Goal: Contribute content: Contribute content

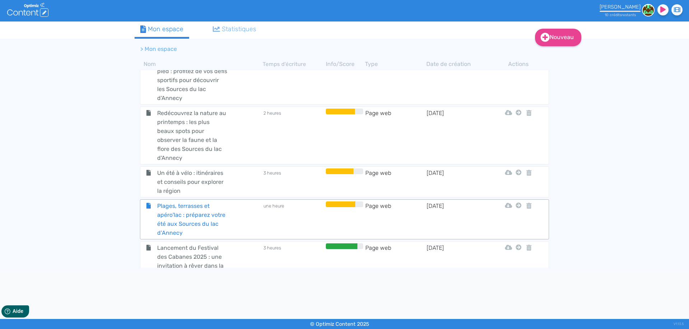
scroll to position [756, 0]
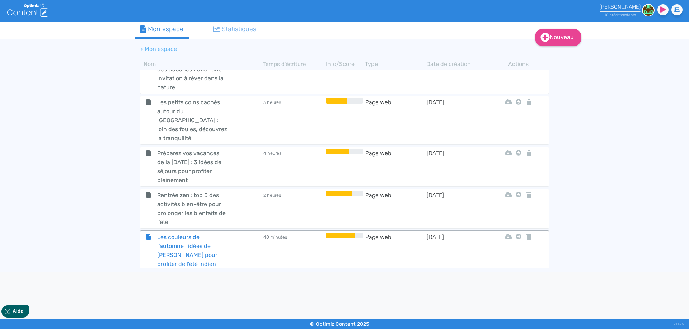
click at [178, 233] on span "Les couleurs de l'automne : idées de [PERSON_NAME] pour profiter de l'été indien" at bounding box center [192, 251] width 81 height 36
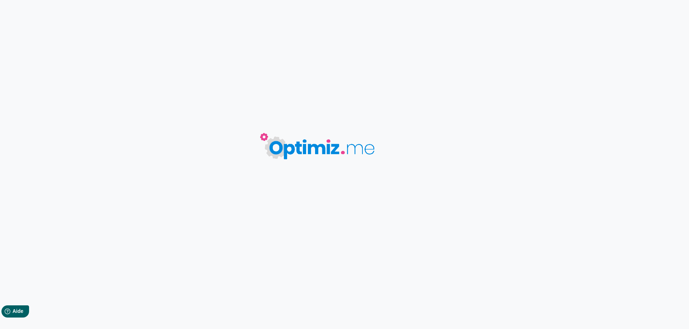
type input "Les couleurs de l'automne : idées de [PERSON_NAME] pour profiter de l'été indien"
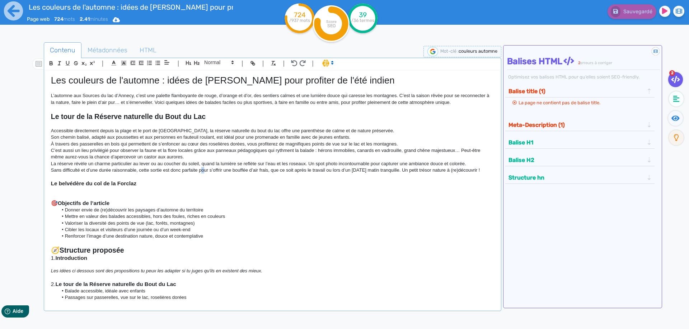
click at [203, 171] on p "Sans difficulté et d’une durée raisonnable, cette sortie est donc parfaite pour…" at bounding box center [272, 170] width 443 height 6
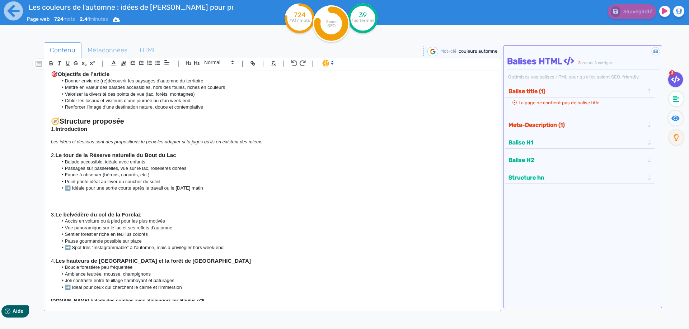
scroll to position [97, 0]
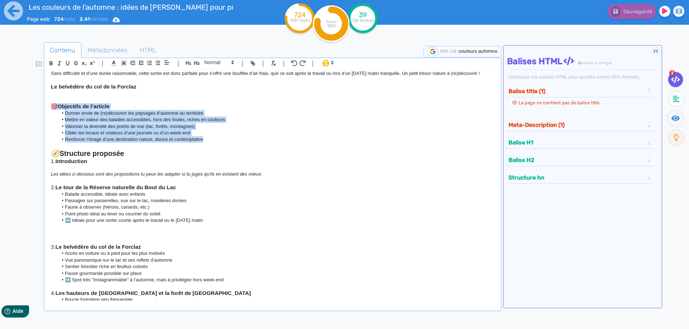
drag, startPoint x: 209, startPoint y: 141, endPoint x: 37, endPoint y: 106, distance: 175.4
click at [46, 106] on div "Les couleurs de l'automne : idées de [PERSON_NAME] pour profiter de l'été indie…" at bounding box center [273, 186] width 454 height 231
click at [131, 142] on li "Renforcer l’image d’une destination nature, douce et contemplative" at bounding box center [276, 139] width 436 height 6
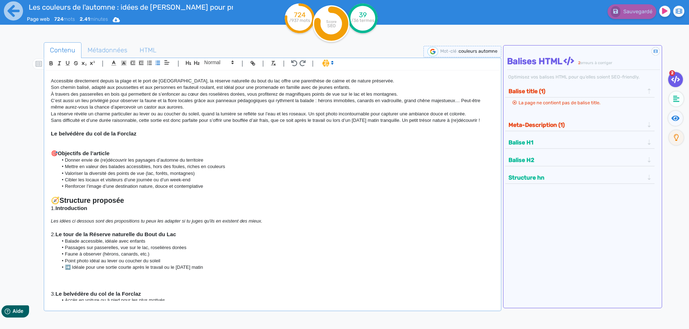
scroll to position [0, 0]
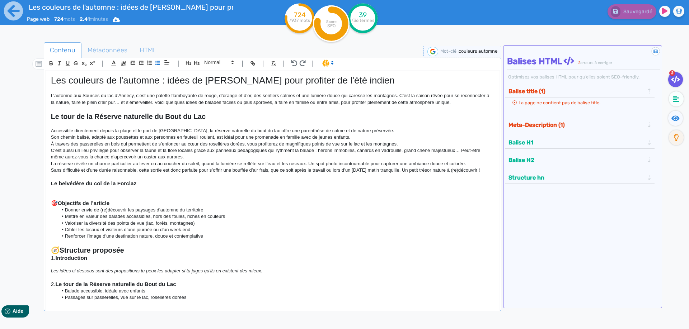
click at [148, 182] on h3 "Le belvédère du col de la Forclaz" at bounding box center [272, 184] width 443 height 6
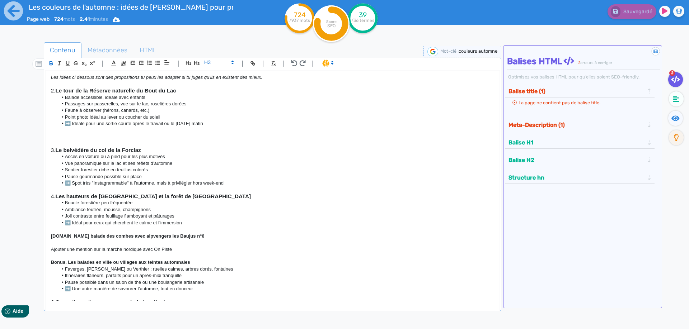
scroll to position [291, 0]
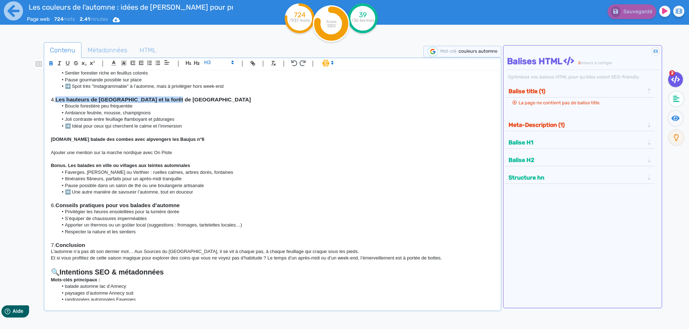
drag, startPoint x: 182, startPoint y: 98, endPoint x: 56, endPoint y: 99, distance: 126.7
click at [56, 99] on h3 "4. Les hauteurs de [GEOGRAPHIC_DATA] et la forêt de [GEOGRAPHIC_DATA]" at bounding box center [272, 100] width 443 height 6
copy h3 "Les hauteurs de [GEOGRAPHIC_DATA] et la forêt de [GEOGRAPHIC_DATA]"
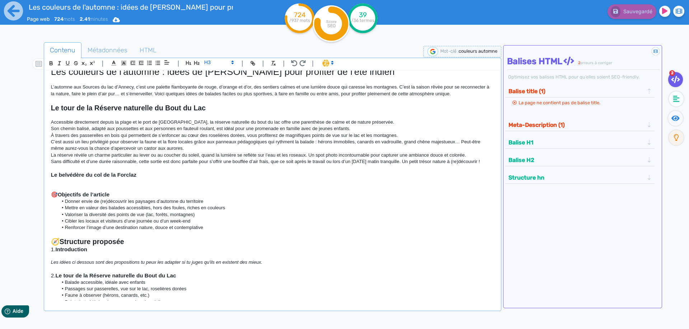
scroll to position [0, 0]
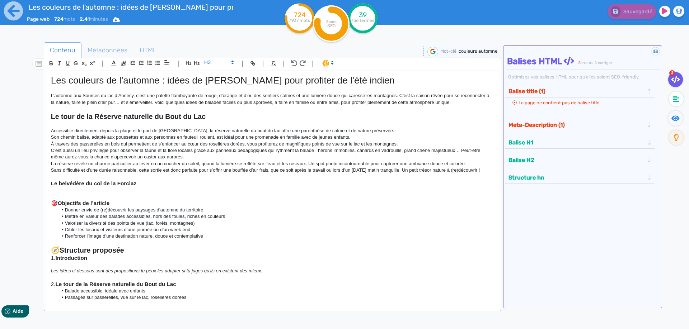
click at [169, 188] on p at bounding box center [272, 190] width 443 height 6
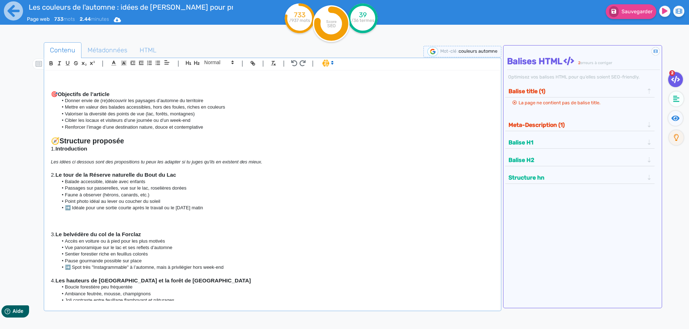
scroll to position [291, 0]
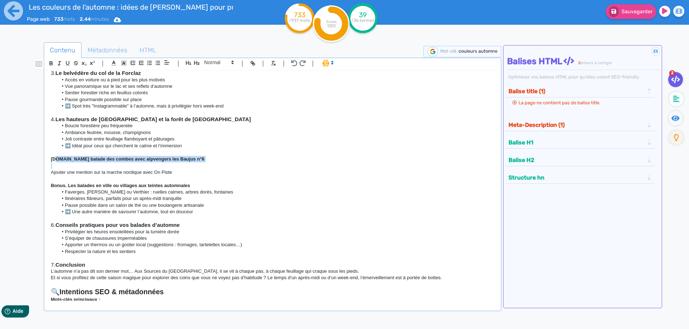
drag, startPoint x: 55, startPoint y: 159, endPoint x: 176, endPoint y: 164, distance: 120.7
click at [176, 164] on div "Les couleurs de l'automne : idées de [PERSON_NAME] pour profiter de l'été indie…" at bounding box center [273, 186] width 454 height 231
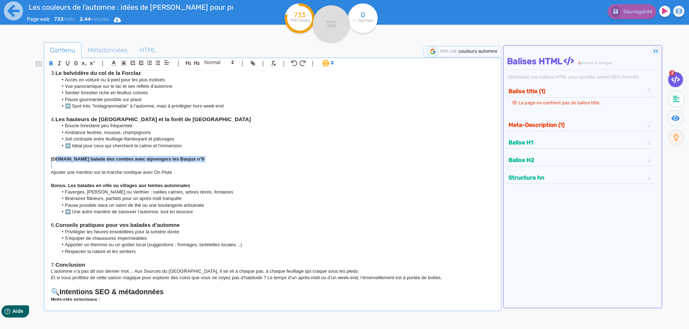
copy strong "La balade des combes avec alpvengers les Baujus n°6"
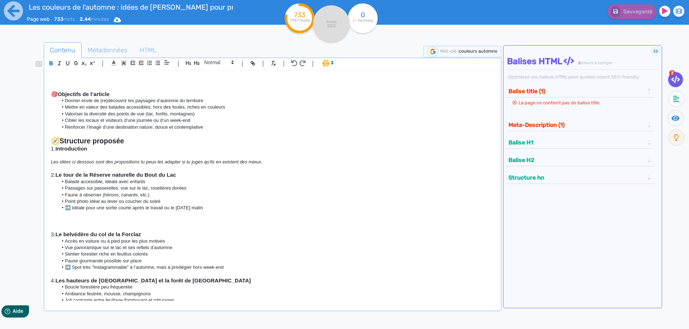
scroll to position [0, 0]
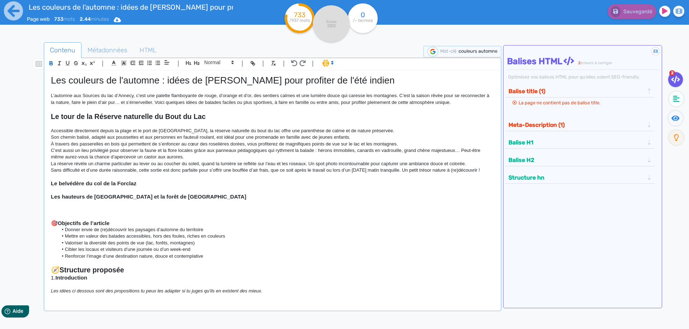
click at [99, 209] on p at bounding box center [272, 210] width 443 height 6
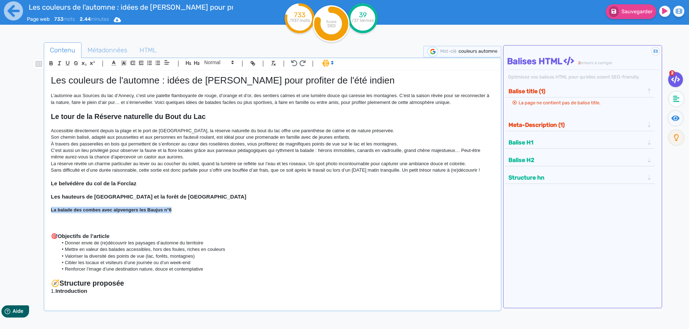
drag, startPoint x: 192, startPoint y: 210, endPoint x: 49, endPoint y: 210, distance: 142.8
click at [49, 210] on div "Les couleurs de l'automne : idées de [PERSON_NAME] pour profiter de l'été indie…" at bounding box center [273, 186] width 454 height 231
click at [114, 207] on p "La balade des combes avec alpvengers les Baujus n°6" at bounding box center [272, 210] width 443 height 6
click at [113, 211] on strong "La balade des combes avec alpvengers les Baujus n°6" at bounding box center [111, 209] width 121 height 5
drag, startPoint x: 174, startPoint y: 209, endPoint x: 47, endPoint y: 212, distance: 127.1
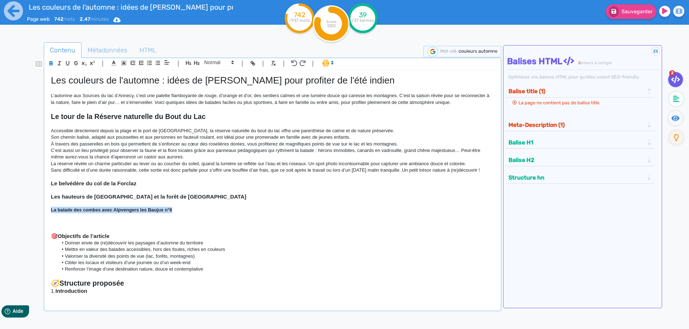
click at [47, 212] on div "Les couleurs de l'automne : idées de [PERSON_NAME] pour profiter de l'été indie…" at bounding box center [273, 186] width 454 height 231
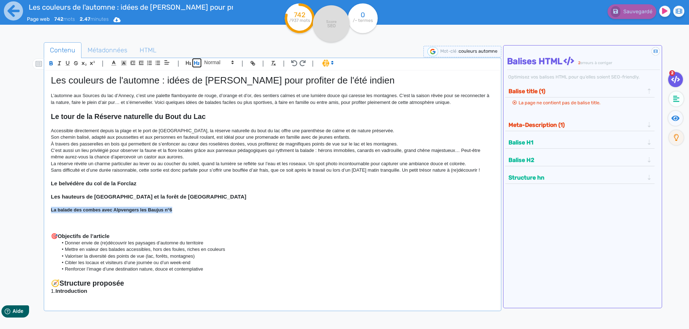
click at [199, 63] on icon "button" at bounding box center [197, 63] width 6 height 6
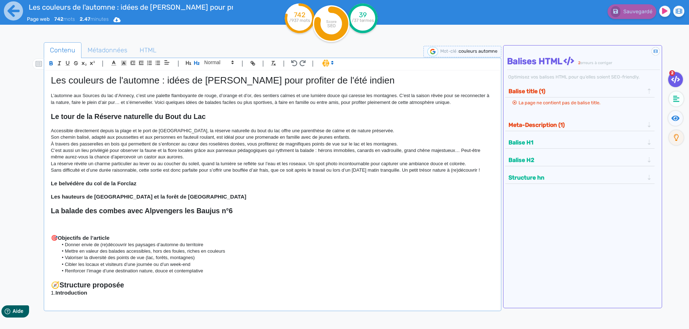
click at [163, 195] on strong "Les hauteurs de [GEOGRAPHIC_DATA] et la forêt de [GEOGRAPHIC_DATA]" at bounding box center [149, 197] width 196 height 6
drag, startPoint x: 166, startPoint y: 199, endPoint x: 101, endPoint y: 201, distance: 65.0
click at [101, 201] on div "Les couleurs de l'automne : idées de [PERSON_NAME] pour profiter de l'été indie…" at bounding box center [273, 186] width 454 height 231
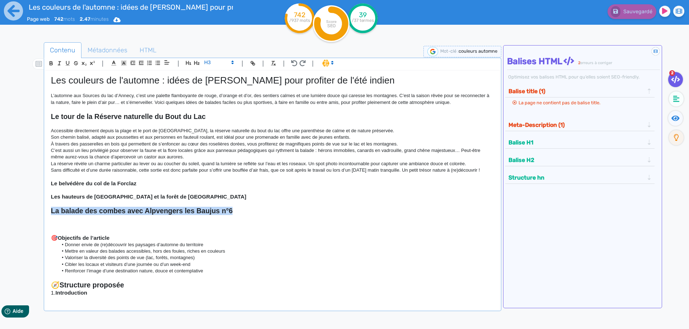
drag, startPoint x: 236, startPoint y: 210, endPoint x: 31, endPoint y: 208, distance: 205.3
click at [46, 208] on div "Les couleurs de l'automne : idées de [PERSON_NAME] pour profiter de l'été indie…" at bounding box center [273, 186] width 454 height 231
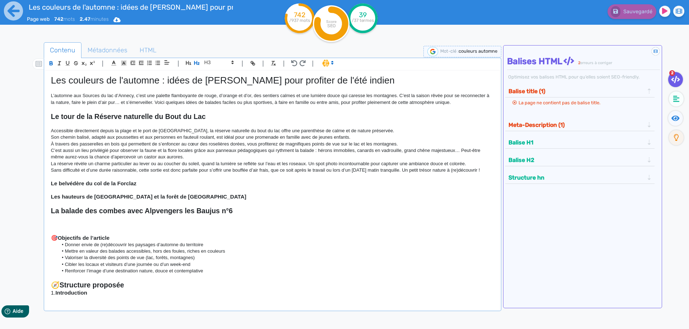
click at [155, 195] on strong "Les hauteurs de [GEOGRAPHIC_DATA] et la forêt de [GEOGRAPHIC_DATA]" at bounding box center [149, 197] width 196 height 6
drag, startPoint x: 169, startPoint y: 197, endPoint x: 43, endPoint y: 186, distance: 127.2
click at [46, 186] on div "Les couleurs de l'automne : idées de [PERSON_NAME] pour profiter de l'été indie…" at bounding box center [273, 186] width 454 height 231
click at [199, 62] on icon "button" at bounding box center [197, 63] width 6 height 6
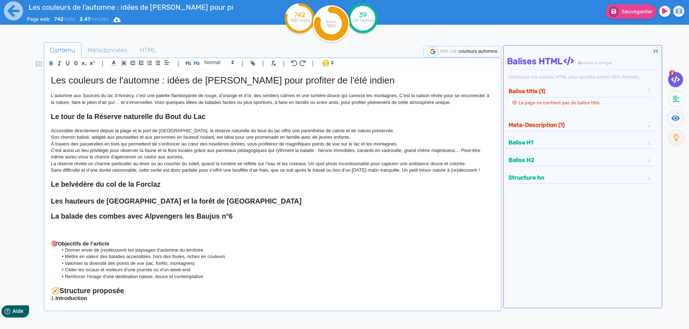
click at [214, 198] on h2 "Les hauteurs de [GEOGRAPHIC_DATA] et la forêt de [GEOGRAPHIC_DATA]" at bounding box center [272, 201] width 443 height 8
drag, startPoint x: 215, startPoint y: 118, endPoint x: 45, endPoint y: 116, distance: 169.8
click at [46, 116] on div "Les couleurs de l'automne : idées de [PERSON_NAME] pour profiter de l'été indie…" at bounding box center [273, 186] width 454 height 231
click at [74, 128] on p "Accessible directement depuis la plage et le port de [GEOGRAPHIC_DATA], la rése…" at bounding box center [272, 131] width 443 height 6
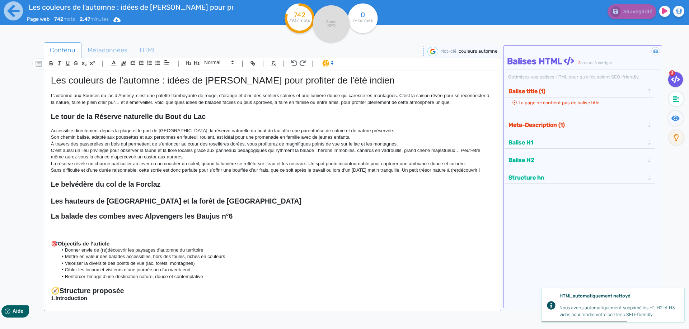
click at [242, 219] on h2 "La balade des combes avec Alpvengers les Baujus n°6" at bounding box center [272, 216] width 443 height 8
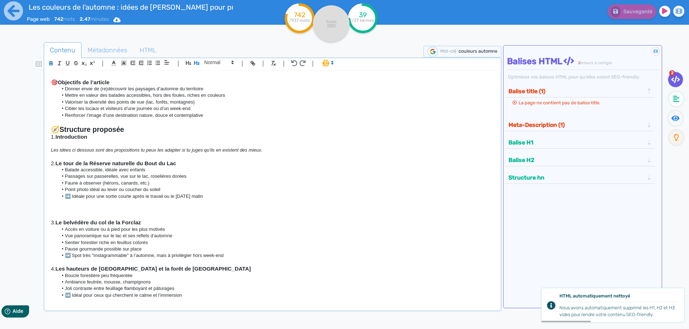
scroll to position [323, 0]
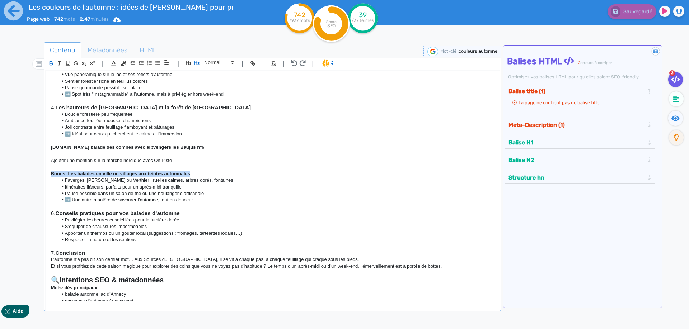
drag, startPoint x: 50, startPoint y: 173, endPoint x: 217, endPoint y: 172, distance: 167.6
click at [217, 172] on div "Les couleurs de l'automne : idées de [PERSON_NAME] pour profiter de l'été indie…" at bounding box center [273, 186] width 454 height 231
copy strong "Bonus. Les balades en ville ou villages aux teintes automnales"
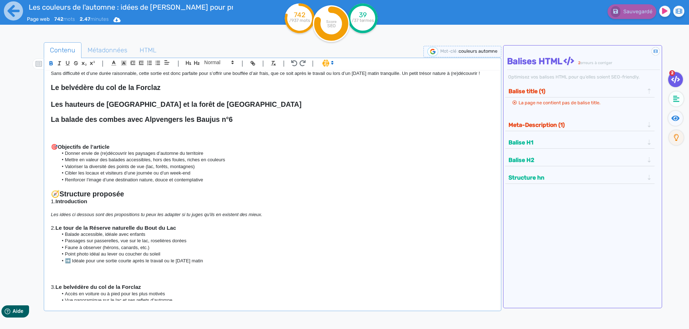
scroll to position [0, 0]
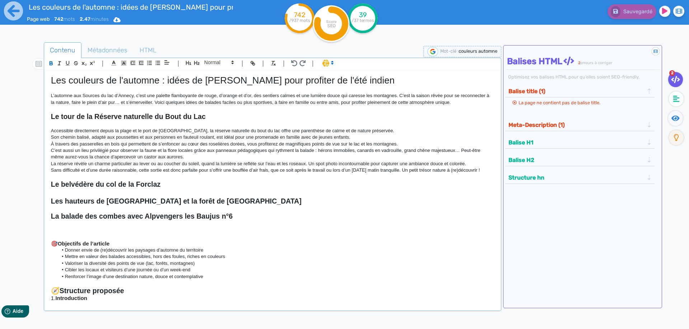
click at [69, 226] on p at bounding box center [272, 224] width 443 height 6
click at [66, 232] on p at bounding box center [272, 231] width 443 height 6
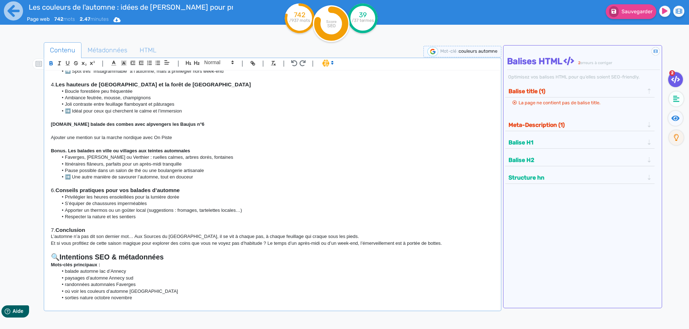
scroll to position [371, 0]
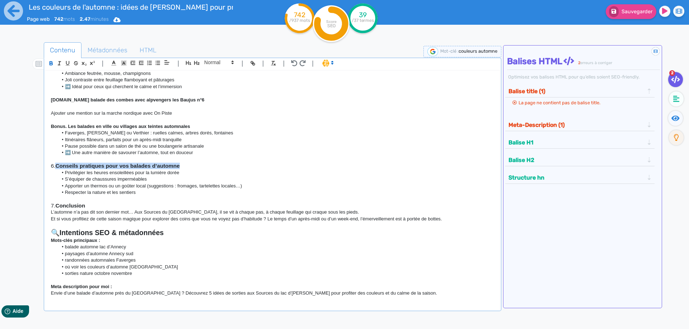
drag, startPoint x: 59, startPoint y: 165, endPoint x: 194, endPoint y: 164, distance: 135.3
click at [194, 164] on h3 "6. Conseils pratiques pour vos balades d’automne" at bounding box center [272, 166] width 443 height 6
copy strong "Conseils pratiques pour vos balades d’automne"
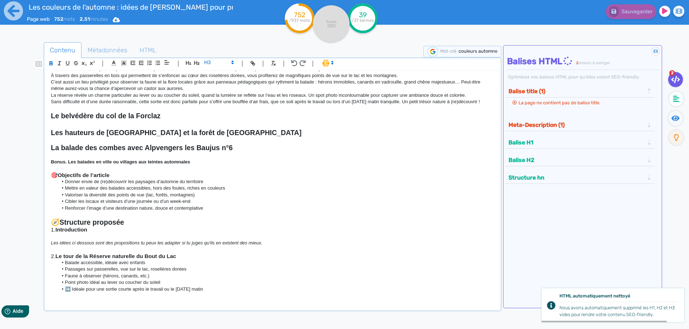
scroll to position [80, 0]
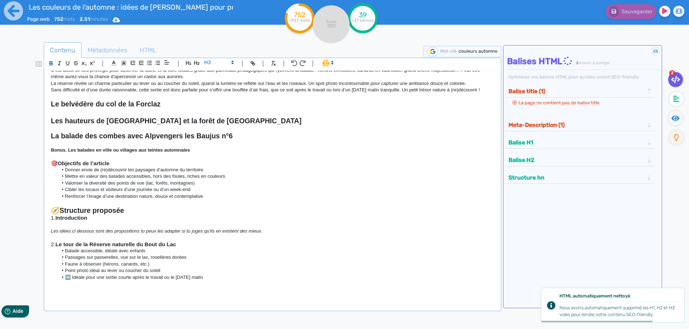
click at [240, 146] on p at bounding box center [272, 143] width 443 height 6
click at [229, 152] on p "Bonus. Les balades en ville ou villages aux teintes automnales" at bounding box center [272, 150] width 443 height 6
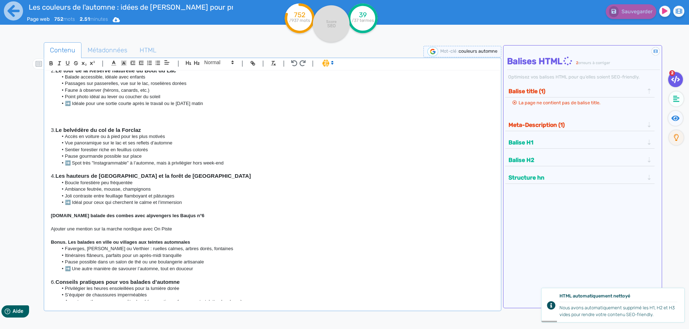
scroll to position [391, 0]
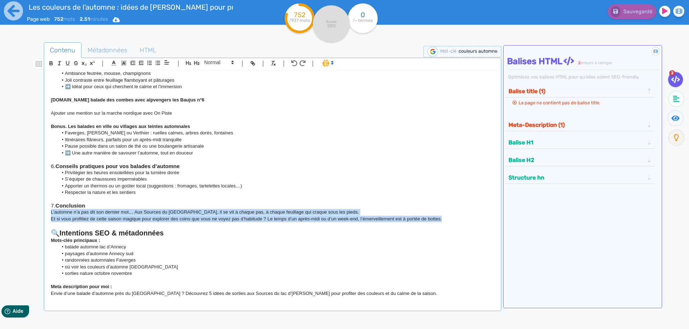
drag, startPoint x: 51, startPoint y: 210, endPoint x: 478, endPoint y: 220, distance: 427.6
click at [478, 220] on div "Les couleurs de l'automne : idées de [PERSON_NAME] pour profiter de l'été indie…" at bounding box center [273, 186] width 454 height 231
copy div "L’automne n’a pas dit son dernier mot… Aux Sources du [GEOGRAPHIC_DATA], il se …"
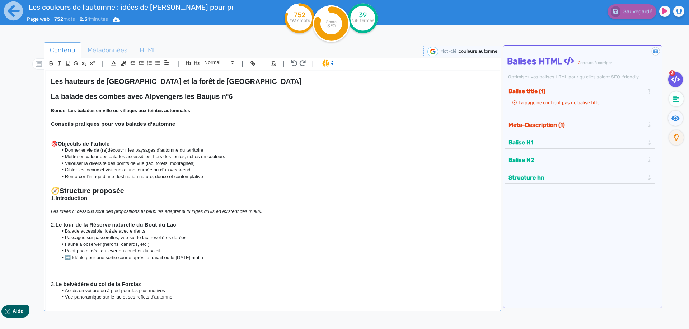
scroll to position [97, 0]
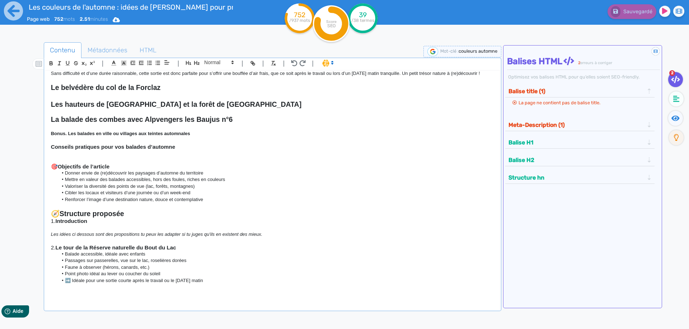
click at [74, 155] on p at bounding box center [272, 153] width 443 height 6
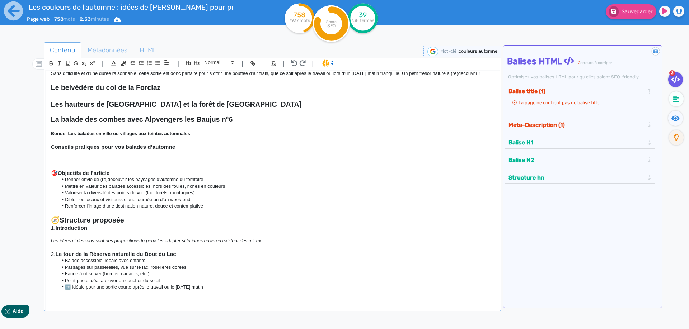
scroll to position [0, 0]
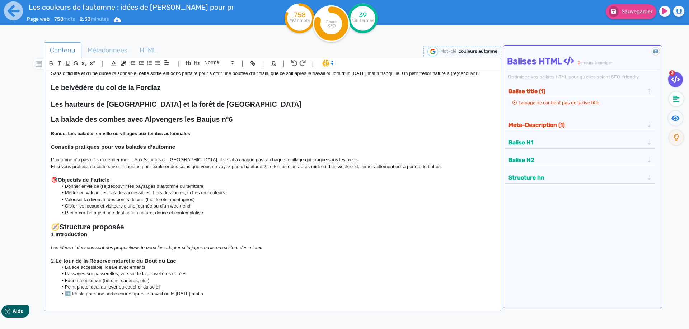
click at [225, 156] on p at bounding box center [272, 153] width 443 height 6
click at [285, 164] on p "Et si vous profitiez de cette saison magique pour explorer des coins que vous n…" at bounding box center [272, 167] width 443 height 6
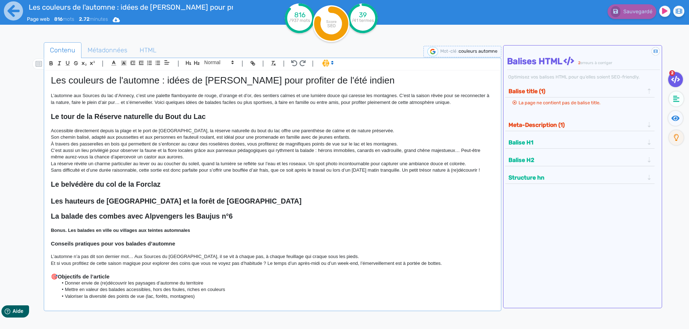
click at [249, 105] on p "L’automne aux Sources du lac d’Annecy, c’est une palette flamboyante de rouge, …" at bounding box center [272, 99] width 443 height 13
click at [214, 96] on p "L’automne aux Sources du lac d’Annecy, c’est une palette flamboyante de rouge, …" at bounding box center [272, 99] width 443 height 13
click at [207, 95] on p "L’automne aux Sources du lac d’Annecy, c’est une palette flamboyante de rouge, …" at bounding box center [272, 99] width 443 height 13
click at [203, 95] on p "L’automne aux Sources du lac d’Annecy, c’est une palette flamboyante de rouge, …" at bounding box center [272, 99] width 443 height 13
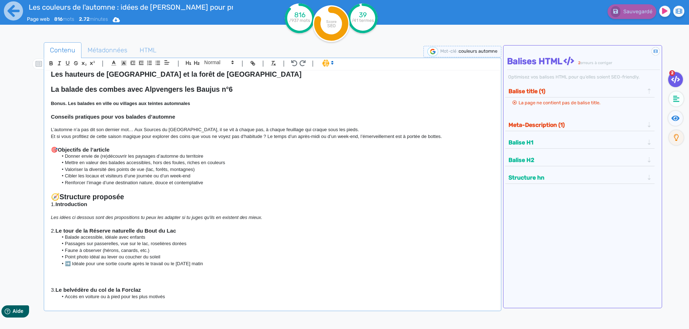
scroll to position [129, 0]
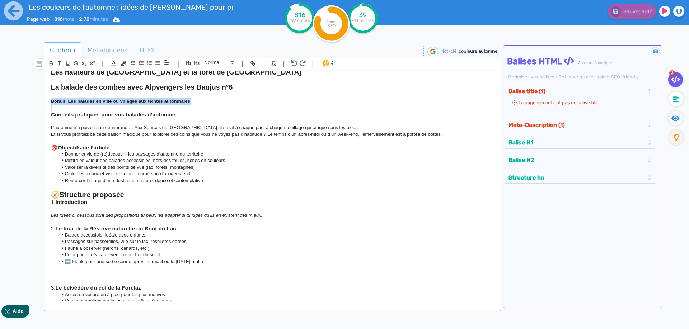
drag, startPoint x: 51, startPoint y: 101, endPoint x: 184, endPoint y: 108, distance: 133.7
click at [184, 108] on div "Les couleurs de l'automne : idées de [PERSON_NAME] pour profiter de l'été indie…" at bounding box center [273, 186] width 454 height 231
click at [197, 61] on icon "button" at bounding box center [196, 63] width 5 height 4
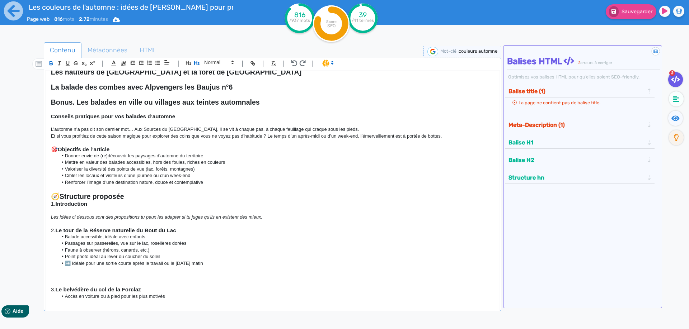
click at [199, 115] on h3 "Conseils pratiques pour vos balades d’automne" at bounding box center [272, 116] width 443 height 6
drag, startPoint x: 179, startPoint y: 118, endPoint x: 59, endPoint y: 113, distance: 120.7
click at [59, 113] on div "Les couleurs de l'automne : idées de [PERSON_NAME] pour profiter de l'été indie…" at bounding box center [273, 186] width 454 height 231
click at [197, 65] on icon "button" at bounding box center [196, 63] width 5 height 4
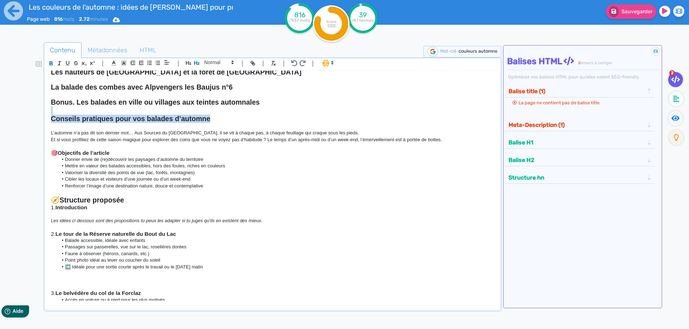
click at [216, 122] on h2 "Conseils pratiques pour vos balades d’automne" at bounding box center [272, 119] width 443 height 8
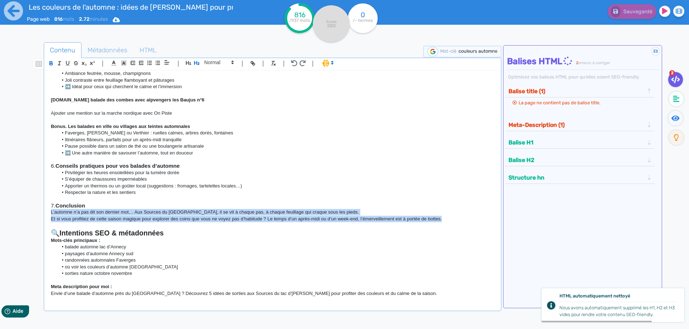
drag, startPoint x: 452, startPoint y: 219, endPoint x: 44, endPoint y: 210, distance: 408.2
click at [46, 210] on div "Les couleurs de l'automne : idées de [PERSON_NAME] pour profiter de l'été indie…" at bounding box center [273, 186] width 454 height 231
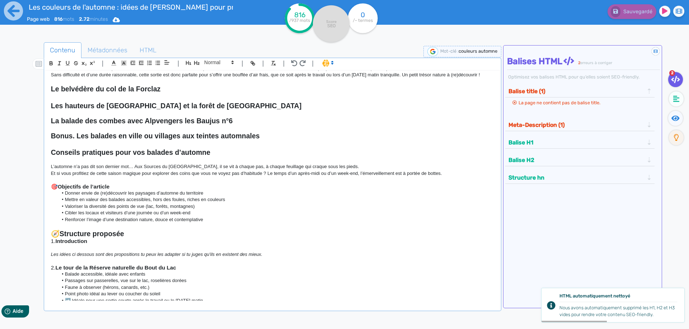
scroll to position [54, 0]
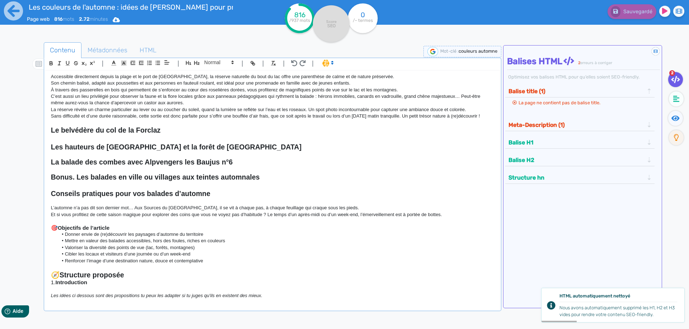
click at [76, 209] on p "L’automne n’a pas dit son dernier mot… Aux Sources du [GEOGRAPHIC_DATA], il se …" at bounding box center [272, 208] width 443 height 6
click at [113, 226] on h3 "🎯 Objectifs de l’article" at bounding box center [272, 228] width 443 height 6
click at [78, 220] on p at bounding box center [272, 221] width 443 height 6
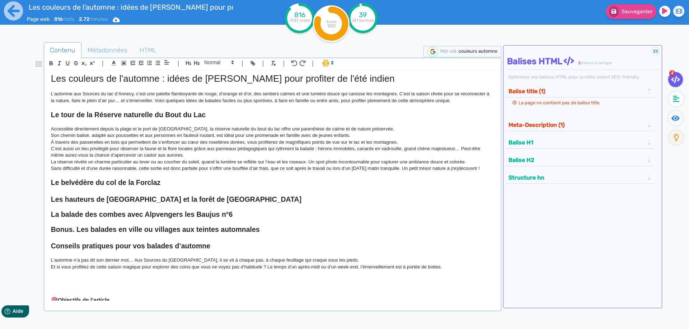
scroll to position [0, 0]
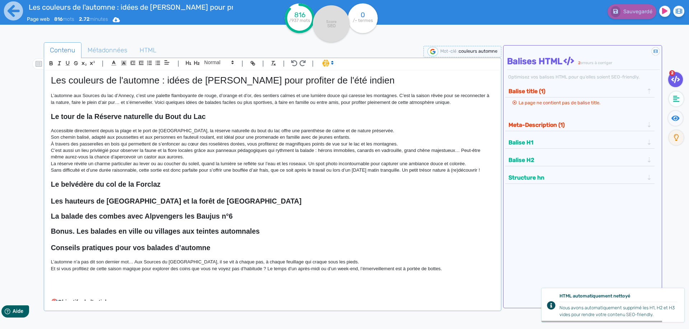
click at [177, 183] on h2 "Le belvédère du col de la Forclaz" at bounding box center [272, 185] width 443 height 8
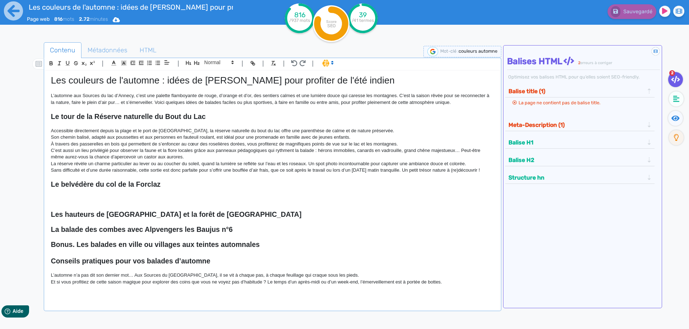
click at [258, 193] on p at bounding box center [272, 192] width 443 height 6
click at [114, 206] on h2 at bounding box center [272, 206] width 443 height 8
click at [70, 199] on p at bounding box center [272, 199] width 443 height 6
click at [61, 194] on p at bounding box center [272, 192] width 443 height 6
click at [59, 196] on p at bounding box center [272, 199] width 443 height 6
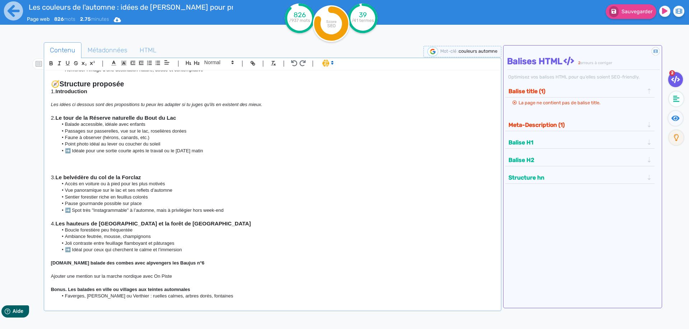
scroll to position [291, 0]
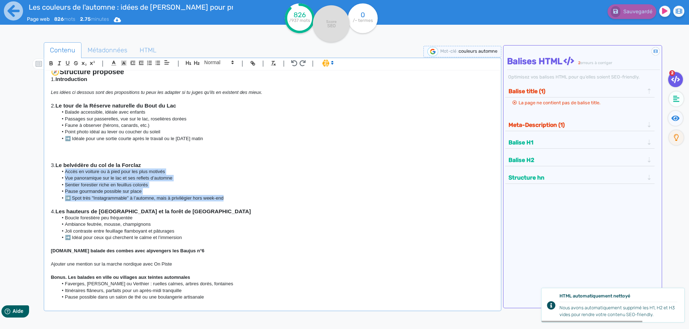
drag, startPoint x: 233, startPoint y: 201, endPoint x: 58, endPoint y: 173, distance: 177.4
click at [58, 173] on ul "Accès en voiture ou à pied pour les plus motivés Vue panoramique sur le lac et …" at bounding box center [272, 185] width 443 height 33
copy ul "Accès en voiture ou à pied pour les plus motivés Vue panoramique sur le lac et …"
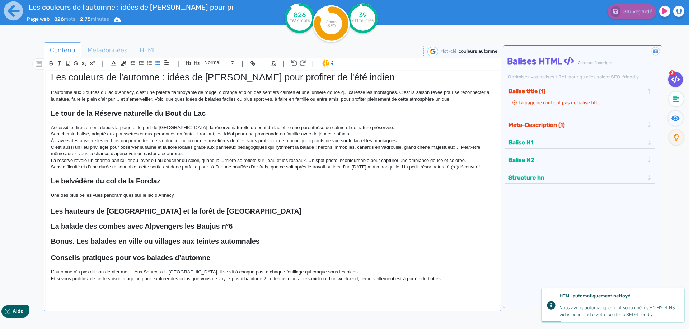
scroll to position [0, 0]
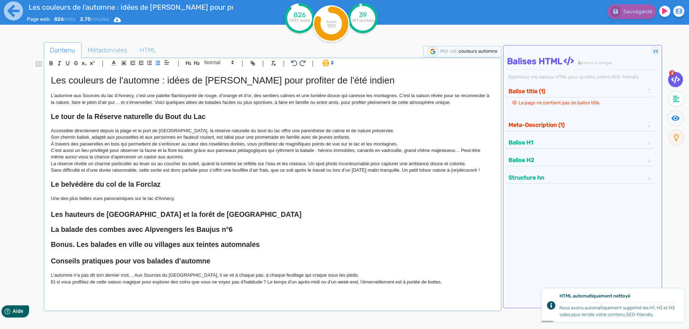
click at [201, 196] on p "Une des plus belles vues panoramiques sur le lac d'Annecy," at bounding box center [272, 199] width 443 height 6
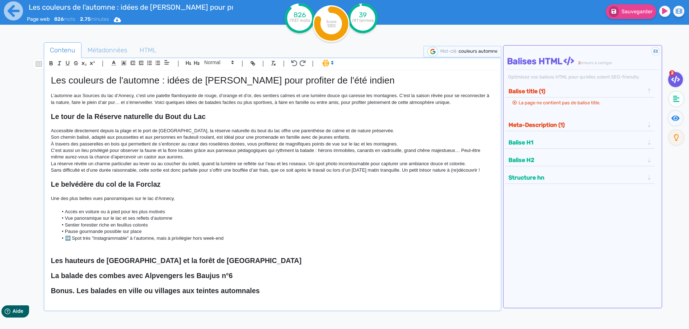
click at [181, 199] on p "Une des plus belles vues panoramiques sur le lac d'Annecy," at bounding box center [272, 199] width 443 height 6
click at [199, 201] on p "Une des plus belles vues panoramiques sur le lac d'Annecy," at bounding box center [272, 199] width 443 height 6
click at [185, 201] on p "Une des plus belles vues panoramiques sur le lac d'Annecy," at bounding box center [272, 199] width 443 height 6
click at [191, 200] on p "Une des plus belles vues panoramiques sur le lac d'Annecy," at bounding box center [272, 199] width 443 height 6
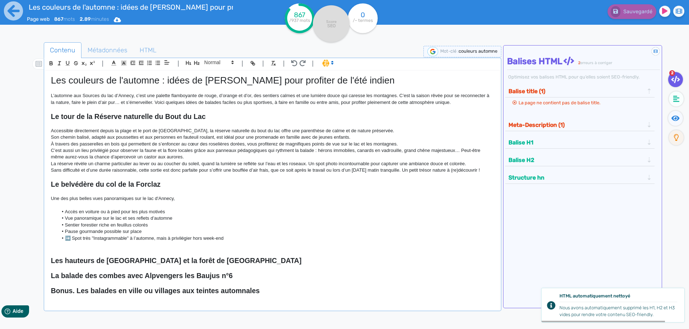
click at [200, 201] on p "Une des plus belles vues panoramiques sur le lac d'Annecy," at bounding box center [272, 199] width 443 height 6
drag, startPoint x: 179, startPoint y: 200, endPoint x: 49, endPoint y: 192, distance: 129.8
click at [49, 192] on div "Les couleurs de l'automne : idées de [PERSON_NAME] pour profiter de l'été indie…" at bounding box center [273, 186] width 454 height 231
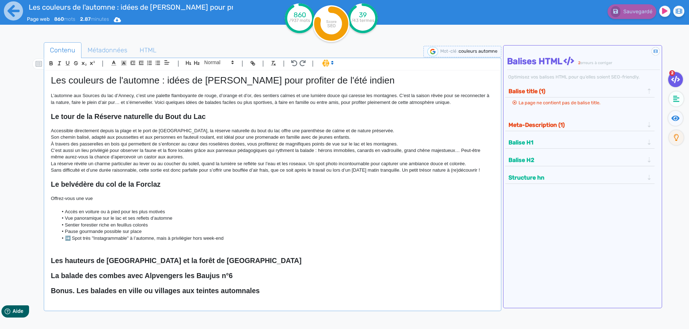
click at [179, 234] on li "Pause gourmande possible sur place" at bounding box center [276, 232] width 436 height 6
click at [129, 195] on p at bounding box center [272, 192] width 443 height 6
click at [97, 197] on p "Offrez-vous une vue" at bounding box center [272, 199] width 443 height 6
click at [297, 198] on p "Offrez-vous une vue exceptionnelle sur le lac d'Annecy, et une randonnée à la c…" at bounding box center [272, 199] width 443 height 6
click at [357, 199] on p "Offrez-vous une vue exceptionnelle sur le lac d'Annecy, et une randonnée à la c…" at bounding box center [272, 199] width 443 height 6
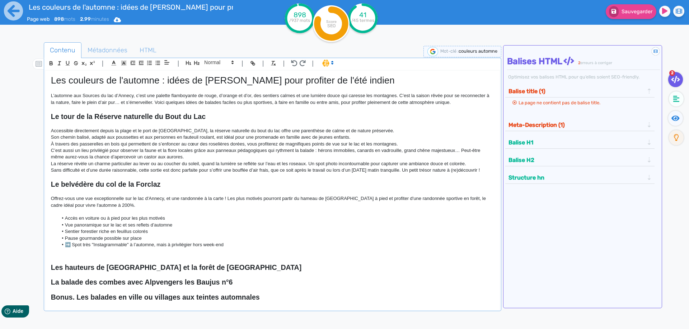
click at [222, 205] on p "Offrez-vous une vue exceptionnelle sur le lac d'Annecy, et une randonnée à la c…" at bounding box center [272, 202] width 443 height 13
click at [210, 205] on p "Offrez-vous une vue exceptionnelle sur le lac d'Annecy, et une randonnée à la c…" at bounding box center [272, 202] width 443 height 13
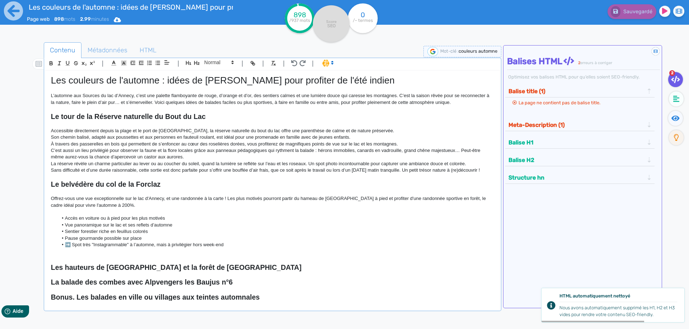
click at [228, 199] on p "Offrez-vous une vue exceptionnelle sur le lac d'Annecy, et une randonnée à la c…" at bounding box center [272, 202] width 443 height 13
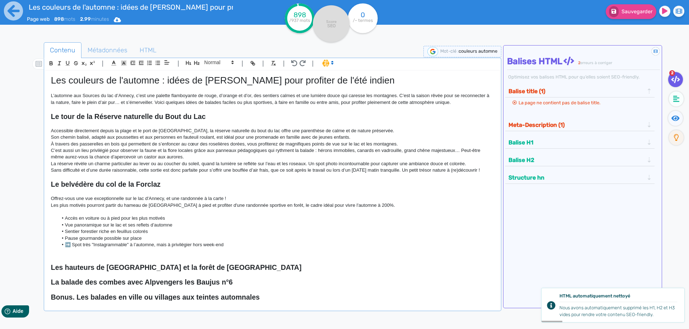
click at [369, 207] on p "Les plus motivés pourront partir du hameau de [GEOGRAPHIC_DATA] à pied et profi…" at bounding box center [272, 205] width 443 height 6
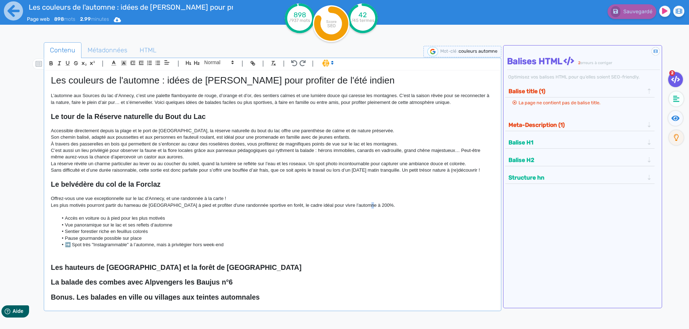
click at [363, 207] on p "Les plus motivés pourront partir du hameau de [GEOGRAPHIC_DATA] à pied et profi…" at bounding box center [272, 205] width 443 height 6
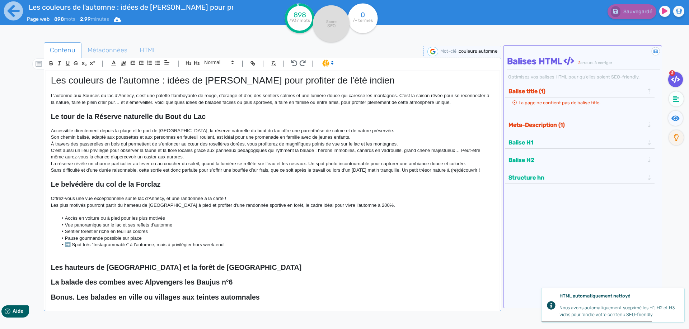
click at [272, 207] on p "Les plus motivés pourront partir du hameau de [GEOGRAPHIC_DATA] à pied et profi…" at bounding box center [272, 205] width 443 height 6
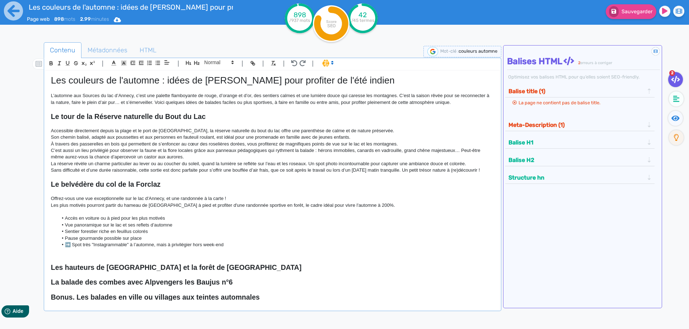
click at [370, 207] on p "Les plus motivés pourront partir du hameau de [GEOGRAPHIC_DATA] à pied et profi…" at bounding box center [272, 205] width 443 height 6
click at [364, 205] on p "Les plus motivés pourront partir du hameau de [GEOGRAPHIC_DATA] à pied et profi…" at bounding box center [272, 205] width 443 height 6
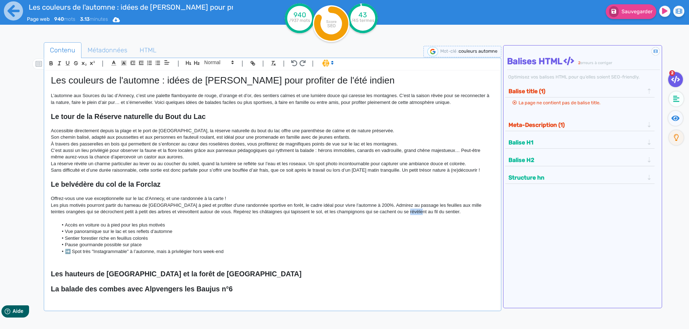
drag, startPoint x: 385, startPoint y: 215, endPoint x: 395, endPoint y: 214, distance: 9.7
click at [395, 214] on p "Les plus motivés pourront partir du hameau de [GEOGRAPHIC_DATA] à pied et profi…" at bounding box center [272, 208] width 443 height 13
drag, startPoint x: 438, startPoint y: 212, endPoint x: 323, endPoint y: 211, distance: 114.9
click at [323, 211] on p "Les plus motivés pourront partir du hameau de [GEOGRAPHIC_DATA] à pied et profi…" at bounding box center [272, 208] width 443 height 13
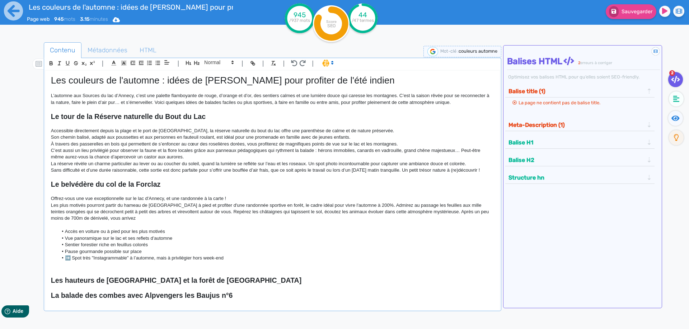
click at [94, 205] on p "Les plus motivés pourront partir du hameau de [GEOGRAPHIC_DATA] à pied et profi…" at bounding box center [272, 212] width 443 height 20
drag, startPoint x: 83, startPoint y: 211, endPoint x: 104, endPoint y: 210, distance: 20.8
click at [104, 210] on p "Les plus motivés peuvent partir du hameau de [GEOGRAPHIC_DATA] à pied et profit…" at bounding box center [272, 212] width 443 height 20
drag, startPoint x: 104, startPoint y: 214, endPoint x: 127, endPoint y: 215, distance: 22.3
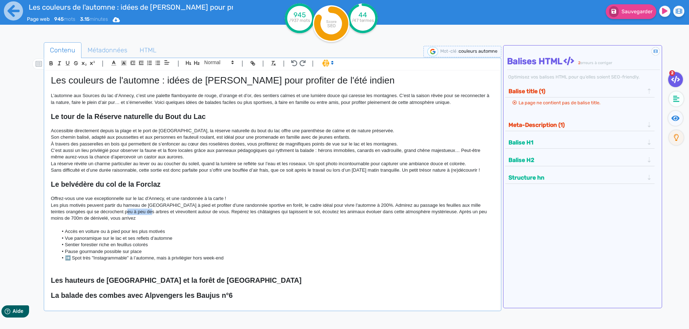
click at [127, 215] on p "Les plus motivés peuvent partir du hameau de [GEOGRAPHIC_DATA] à pied et profit…" at bounding box center [272, 212] width 443 height 20
click at [157, 216] on p "Les plus motivés peuvent partir du hameau de [GEOGRAPHIC_DATA] à pied et profit…" at bounding box center [272, 212] width 443 height 20
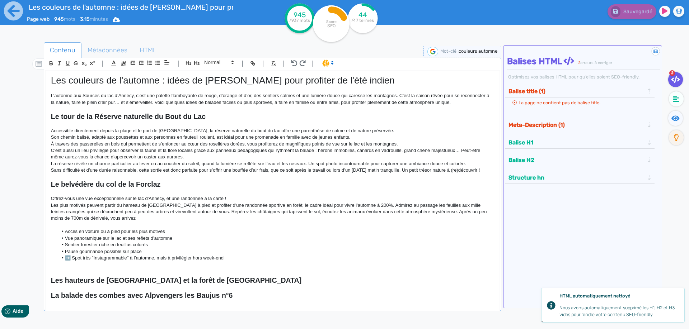
click at [416, 211] on p "Les plus motivés peuvent partir du hameau de [GEOGRAPHIC_DATA] à pied et profit…" at bounding box center [272, 212] width 443 height 20
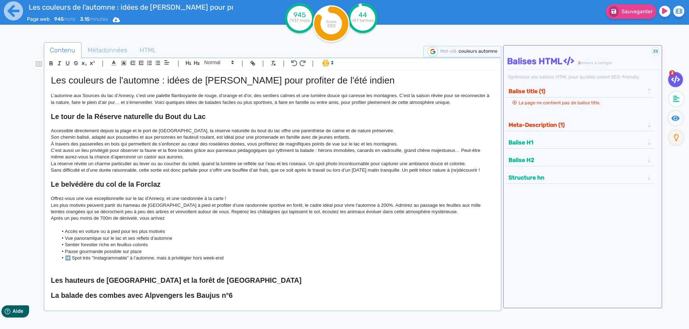
click at [172, 220] on p "Après un peu moins de 700m de dénivelé, vous arrivez" at bounding box center [272, 218] width 443 height 6
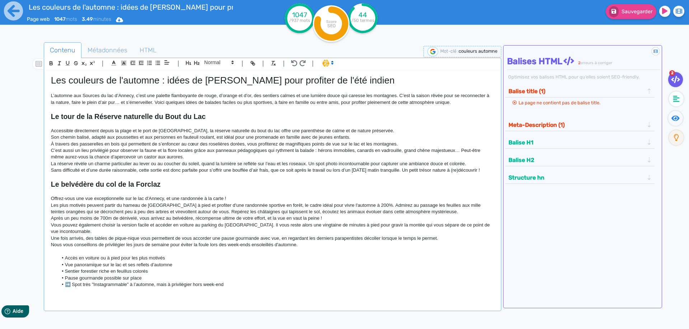
click at [93, 232] on p "Vous pouvez également choisir la version facile et accéder en voiture au parkin…" at bounding box center [272, 228] width 443 height 13
click at [88, 231] on p "Vous pouvez également choisir la version facile et accéder en voiture au parkin…" at bounding box center [272, 228] width 443 height 13
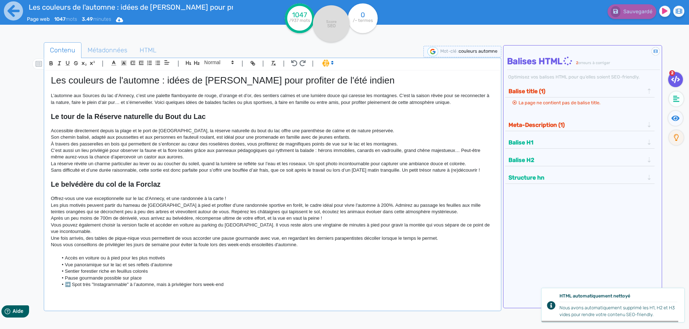
click at [106, 231] on p "Vous pouvez également choisir la version facile et accéder en voiture au parkin…" at bounding box center [272, 228] width 443 height 13
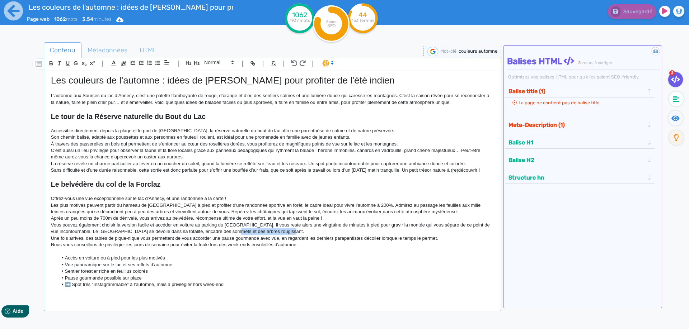
drag, startPoint x: 277, startPoint y: 234, endPoint x: 223, endPoint y: 230, distance: 54.4
click at [223, 230] on p "Vous pouvez également choisir la version facile et accéder en voiture au parkin…" at bounding box center [272, 228] width 443 height 13
drag, startPoint x: 300, startPoint y: 231, endPoint x: 243, endPoint y: 230, distance: 56.4
click at [243, 230] on p "Vous pouvez également choisir la version facile et accéder en voiture au parkin…" at bounding box center [272, 228] width 443 height 13
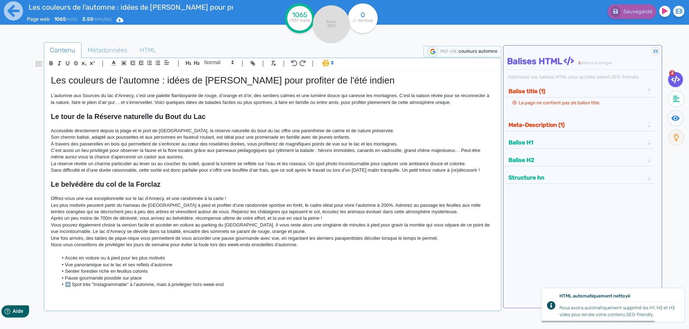
click at [249, 231] on p "Vous pouvez également choisir la version facile et accéder en voiture au parkin…" at bounding box center [272, 228] width 443 height 13
click at [245, 232] on p "Vous pouvez également choisir la version facile et accéder en voiture au parkin…" at bounding box center [272, 228] width 443 height 13
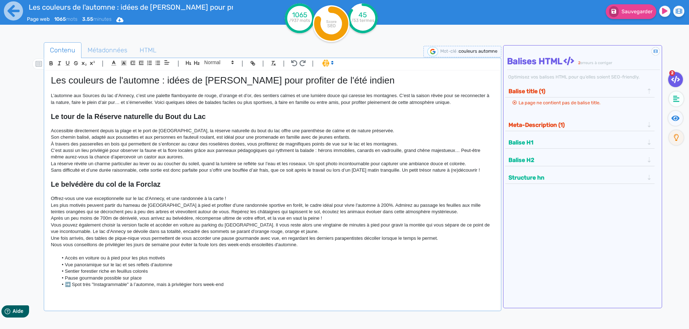
click at [259, 230] on p "Vous pouvez également choisir la version facile et accéder en voiture au parkin…" at bounding box center [272, 228] width 443 height 13
drag, startPoint x: 281, startPoint y: 231, endPoint x: 297, endPoint y: 232, distance: 15.8
click at [297, 232] on p "Vous pouvez également choisir la version facile et accéder en voiture au parkin…" at bounding box center [272, 228] width 443 height 13
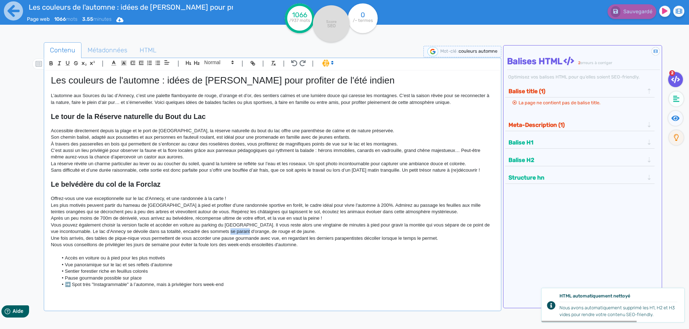
drag, startPoint x: 221, startPoint y: 232, endPoint x: 241, endPoint y: 232, distance: 19.4
click at [241, 232] on p "Vous pouvez également choisir la version facile et accéder en voiture au parkin…" at bounding box center [272, 228] width 443 height 13
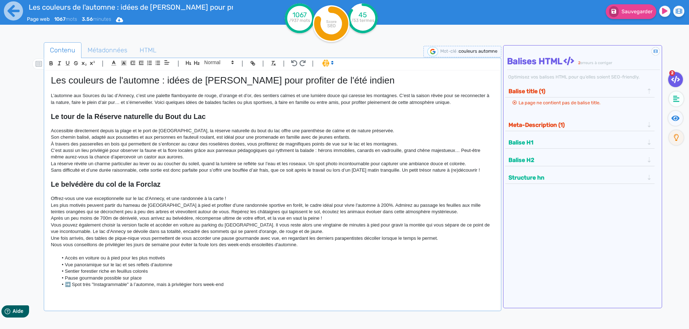
click at [318, 230] on p "Vous pouvez également choisir la version facile et accéder en voiture au parkin…" at bounding box center [272, 228] width 443 height 13
click at [320, 235] on p "Vous pouvez également choisir la version facile et accéder en voiture au parkin…" at bounding box center [272, 228] width 443 height 13
click at [344, 232] on p "Vous pouvez également choisir la version facile et accéder en voiture au parkin…" at bounding box center [272, 228] width 443 height 13
click at [343, 230] on p "Vous pouvez également choisir la version facile et accéder en voiture au parkin…" at bounding box center [272, 228] width 443 height 13
click at [329, 230] on p "Vous pouvez également choisir la version facile et accéder en voiture au parkin…" at bounding box center [272, 228] width 443 height 13
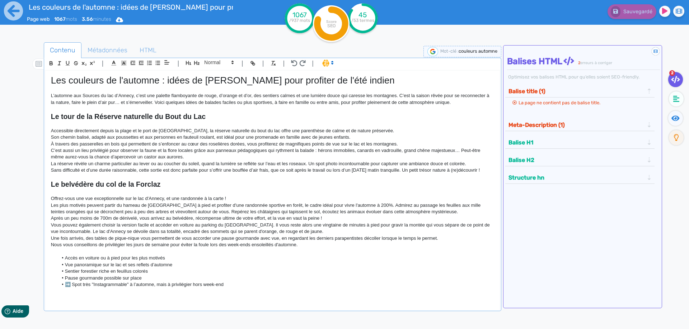
click at [328, 231] on p "Vous pouvez également choisir la version facile et accéder en voiture au parkin…" at bounding box center [272, 228] width 443 height 13
click at [327, 230] on p "Vous pouvez également choisir la version facile et accéder en voiture au parkin…" at bounding box center [272, 228] width 443 height 13
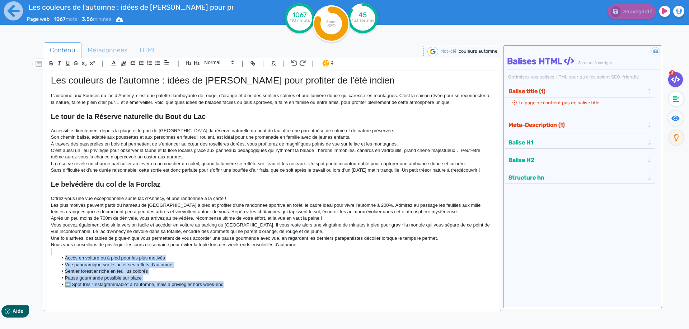
drag, startPoint x: 237, startPoint y: 286, endPoint x: 0, endPoint y: 252, distance: 239.8
click at [46, 252] on div "Les couleurs de l'automne : idées de [PERSON_NAME] pour profiter de l'été indie…" at bounding box center [273, 186] width 454 height 231
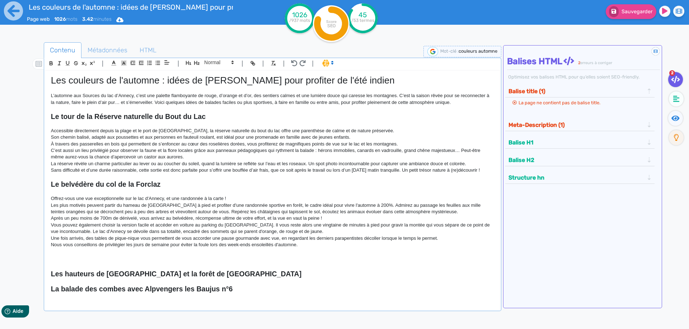
click at [80, 255] on p at bounding box center [272, 252] width 443 height 6
click at [79, 259] on p at bounding box center [272, 258] width 443 height 6
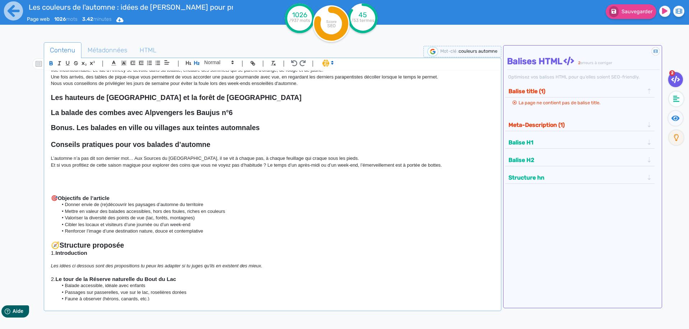
scroll to position [323, 0]
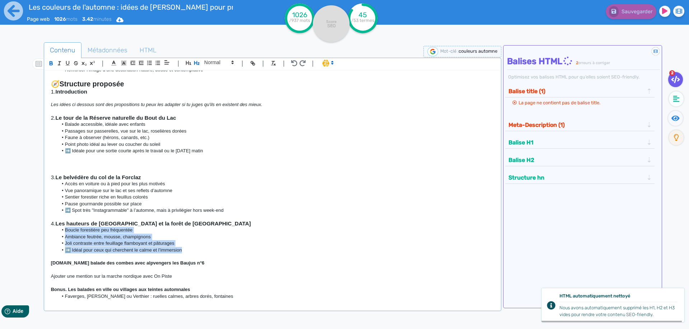
drag, startPoint x: 189, startPoint y: 250, endPoint x: 43, endPoint y: 230, distance: 147.4
click at [46, 230] on div "Les couleurs de l'automne : idées de [PERSON_NAME] pour profiter de l'été indie…" at bounding box center [273, 186] width 454 height 231
copy ul "Boucle forestière peu fréquentée Ambiance feutrée, mousse, champignons Joli con…"
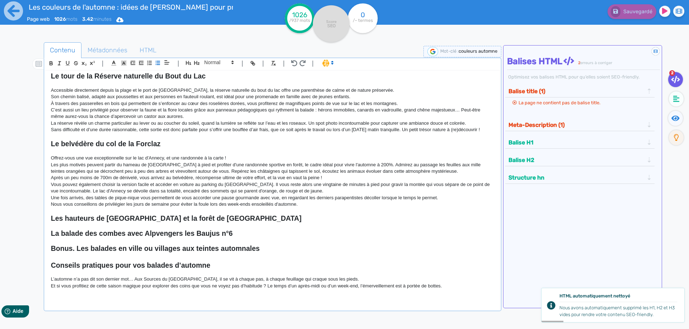
scroll to position [65, 0]
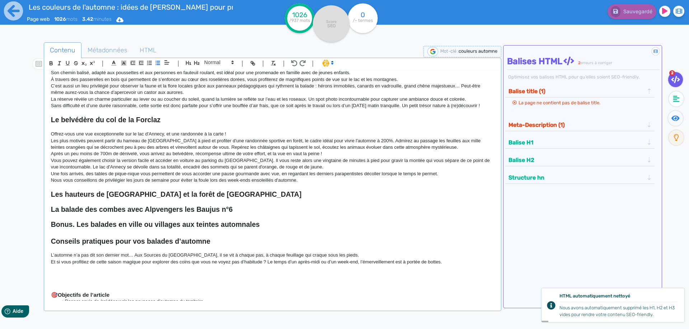
click at [229, 198] on h2 "Les hauteurs de [GEOGRAPHIC_DATA] et la forêt de [GEOGRAPHIC_DATA]" at bounding box center [272, 195] width 443 height 8
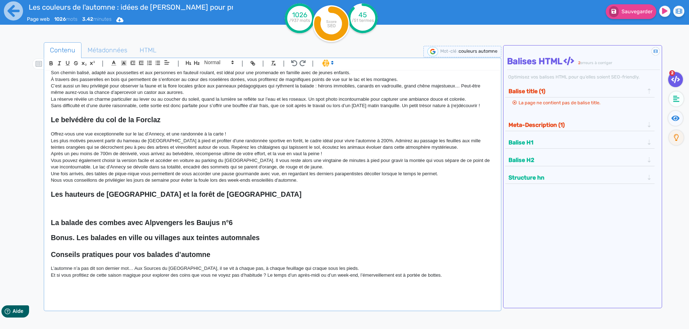
scroll to position [0, 0]
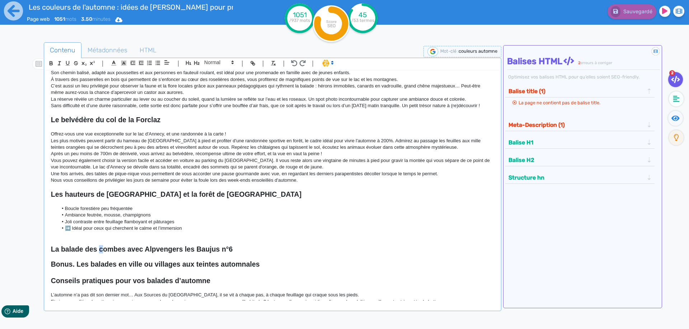
click at [101, 250] on strong "La balade des combes avec Alpvengers les Baujus n°6" at bounding box center [142, 249] width 182 height 8
click at [302, 237] on p at bounding box center [272, 235] width 443 height 6
click at [280, 242] on p at bounding box center [272, 242] width 443 height 6
click at [270, 253] on h2 "La balade des Combes avec Alpvengers les Baujus n°6" at bounding box center [272, 249] width 443 height 8
click at [216, 223] on li "Joli contraste entre feuillage flamboyant et pâturages" at bounding box center [276, 222] width 436 height 6
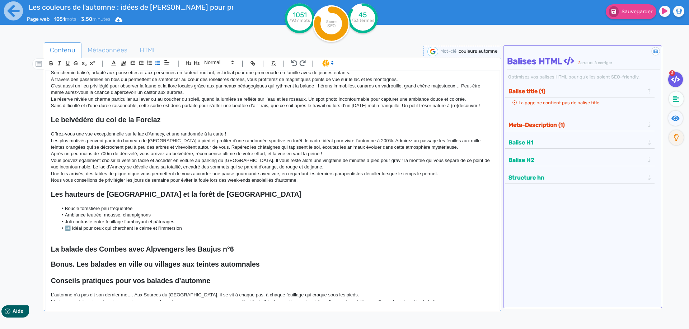
click at [217, 229] on li "➡️ Idéal pour ceux qui cherchent le calme et l’immersion" at bounding box center [276, 228] width 436 height 6
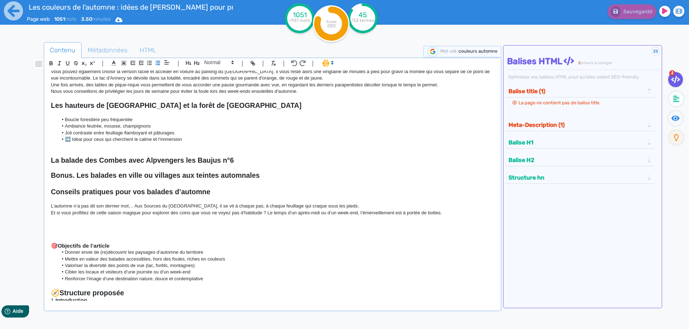
scroll to position [194, 0]
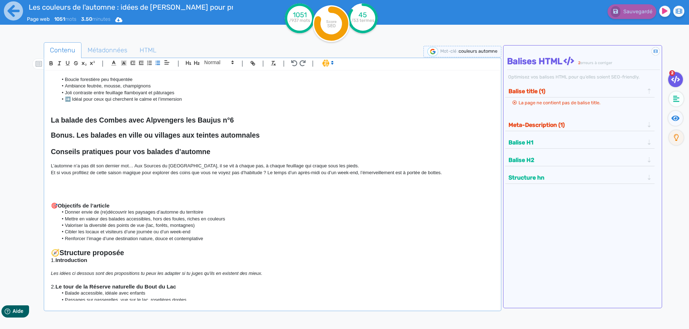
click at [204, 142] on h2 at bounding box center [272, 144] width 443 height 8
click at [282, 140] on h2 at bounding box center [272, 144] width 443 height 8
click at [267, 132] on h2 "Bonus. Les balades en ville ou villages aux teintes automnales" at bounding box center [272, 135] width 443 height 8
click at [281, 140] on h2 at bounding box center [272, 144] width 443 height 8
click at [249, 133] on strong "Bonus. Les balades en ville ou villages aux teintes automnales" at bounding box center [155, 135] width 209 height 8
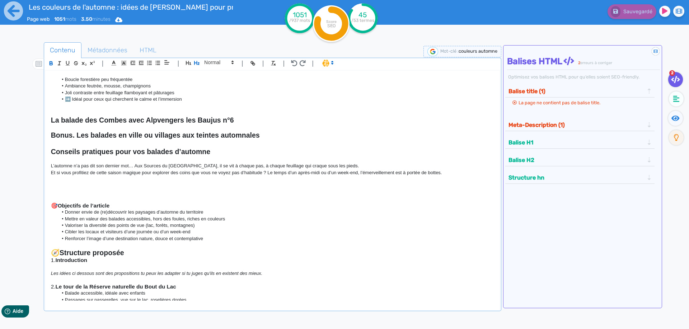
click at [265, 135] on h2 "Bonus. Les balades en ville ou villages aux teintes automnales" at bounding box center [272, 135] width 443 height 8
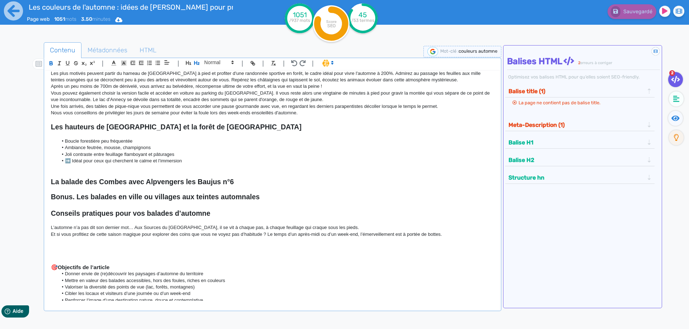
scroll to position [97, 0]
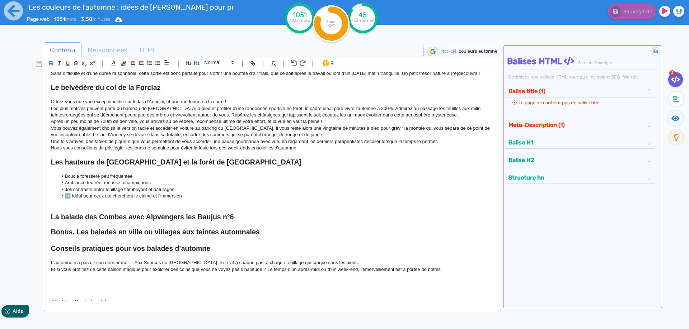
click at [306, 150] on p "Nous vous conseillons de privilégier les jours de semaine pour éviter la foule …" at bounding box center [272, 148] width 443 height 6
click at [241, 136] on p "Vous pouvez également choisir la version facile et accéder en voiture au parkin…" at bounding box center [272, 131] width 443 height 13
click at [326, 135] on p "Vous pouvez également choisir la version facile et accéder en voiture au parkin…" at bounding box center [272, 131] width 443 height 13
click at [393, 136] on p "Vous pouvez également choisir la version facile et accéder en voiture au parkin…" at bounding box center [272, 131] width 443 height 13
click at [371, 137] on p "Vous pouvez également choisir la version facile et accéder en voiture au parkin…" at bounding box center [272, 131] width 443 height 13
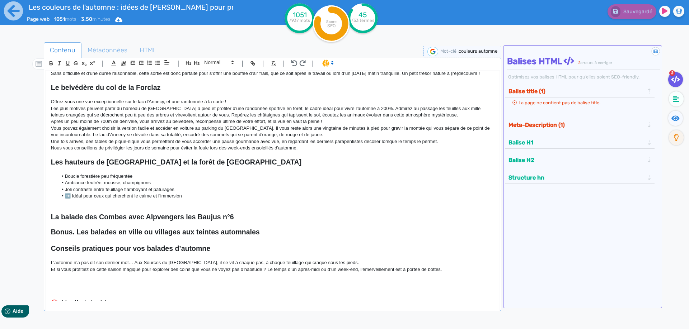
click at [417, 131] on p "Vous pouvez également choisir la version facile et accéder en voiture au parkin…" at bounding box center [272, 131] width 443 height 13
click at [406, 125] on p "Après un peu moins de 700m de dénivelé, vous arrivez au belvédère, récompense u…" at bounding box center [272, 121] width 443 height 6
click at [145, 176] on li "Boucle forestière peu fréquentée" at bounding box center [276, 176] width 436 height 6
click at [73, 169] on p at bounding box center [272, 170] width 443 height 6
click at [200, 174] on li "Boucle forestière peu fréquentée" at bounding box center [276, 176] width 436 height 6
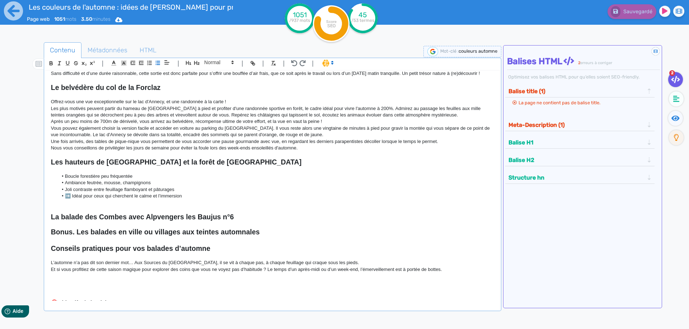
click at [206, 167] on h2 "Les hauteurs de [GEOGRAPHIC_DATA] et la forêt de [GEOGRAPHIC_DATA]" at bounding box center [272, 162] width 443 height 8
click at [193, 172] on p at bounding box center [272, 170] width 443 height 6
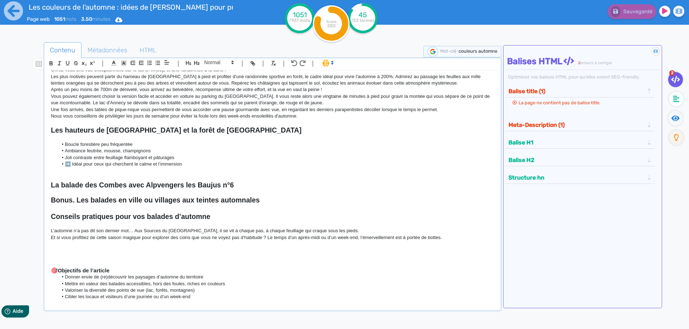
scroll to position [129, 0]
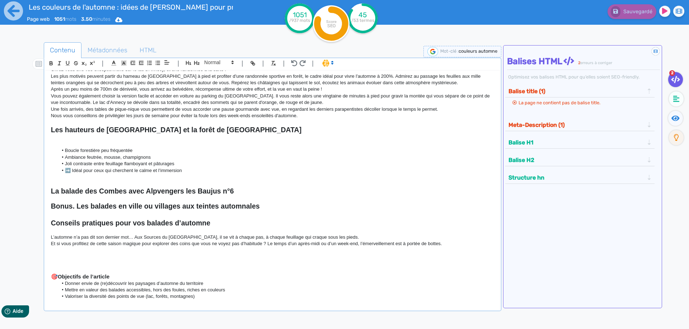
click at [55, 144] on p at bounding box center [272, 144] width 443 height 6
click at [70, 144] on p at bounding box center [272, 144] width 443 height 6
click at [67, 143] on p at bounding box center [272, 144] width 443 height 6
click at [77, 141] on p at bounding box center [272, 144] width 443 height 6
click at [72, 146] on p at bounding box center [272, 144] width 443 height 6
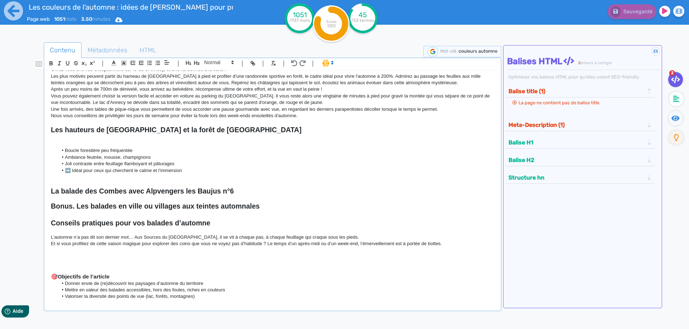
click at [71, 146] on p at bounding box center [272, 144] width 443 height 6
click at [71, 145] on p at bounding box center [272, 144] width 443 height 6
click at [59, 141] on p at bounding box center [272, 138] width 443 height 6
click at [59, 142] on p at bounding box center [272, 144] width 443 height 6
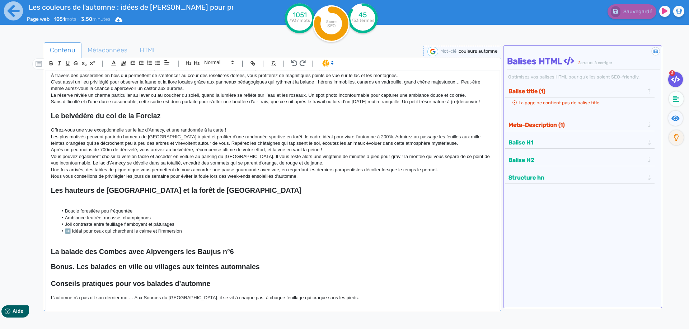
scroll to position [97, 0]
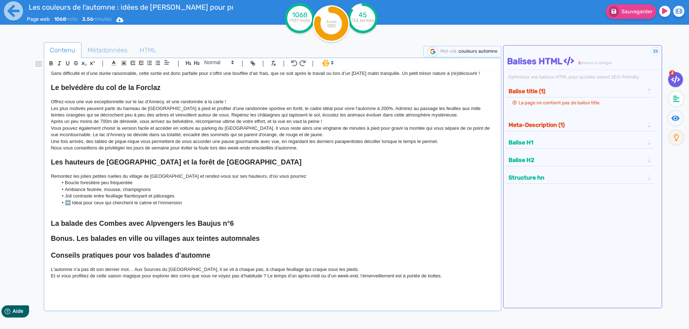
click at [52, 173] on p at bounding box center [272, 170] width 443 height 6
click at [47, 177] on div "Les couleurs de l'automne : idées de [PERSON_NAME] pour profiter de l'été indie…" at bounding box center [273, 186] width 454 height 231
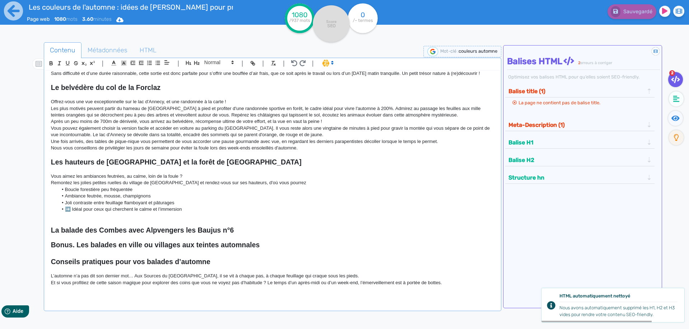
click at [272, 184] on p "Remontez les jolies petites ruelles du village de [GEOGRAPHIC_DATA] et rendez-v…" at bounding box center [272, 183] width 443 height 6
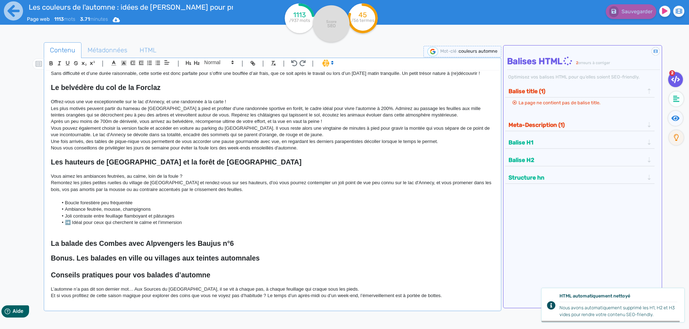
click at [460, 222] on li "➡️ Idéal pour ceux qui cherchent le calme et l’immersion" at bounding box center [276, 223] width 436 height 6
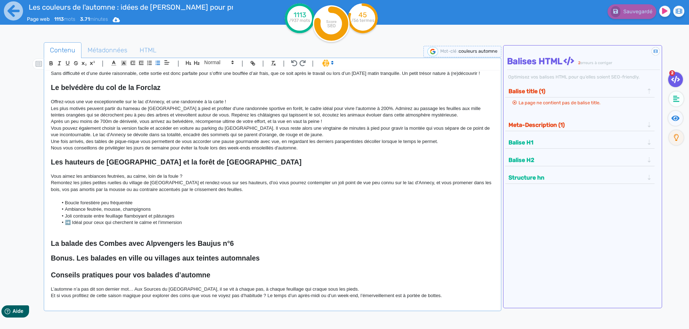
click at [113, 195] on p at bounding box center [272, 196] width 443 height 6
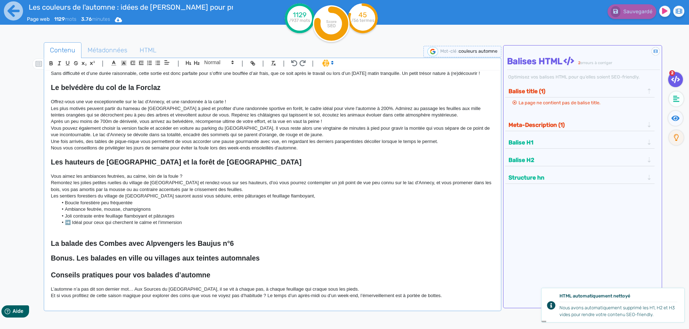
click at [66, 194] on p "Les sentiers forestiers du village de [GEOGRAPHIC_DATA] sauront aussi vous sédu…" at bounding box center [272, 196] width 443 height 6
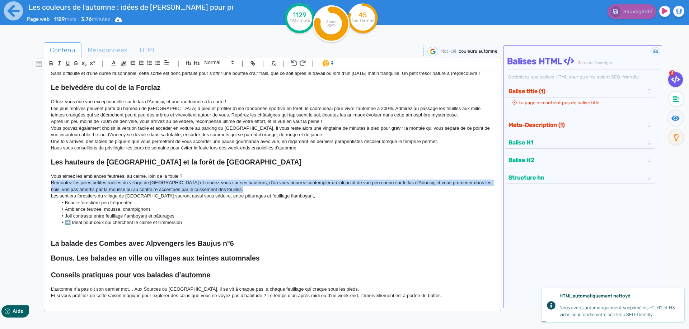
click at [66, 195] on p "Les sentiers forestiers du village de [GEOGRAPHIC_DATA] sauront aussi vous sédu…" at bounding box center [272, 196] width 443 height 6
click at [71, 197] on p "Les sentiers forestiers du village de [GEOGRAPHIC_DATA] sauront aussi vous sédu…" at bounding box center [272, 196] width 443 height 6
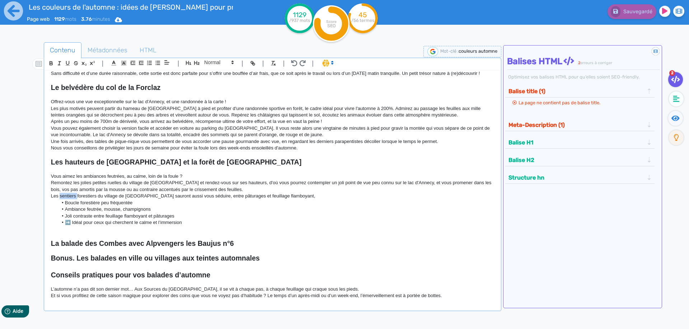
click at [71, 197] on p "Les sentiers forestiers du village de [GEOGRAPHIC_DATA] sauront aussi vous sédu…" at bounding box center [272, 196] width 443 height 6
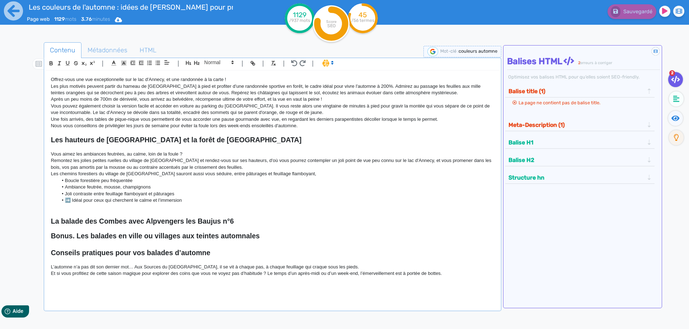
scroll to position [129, 0]
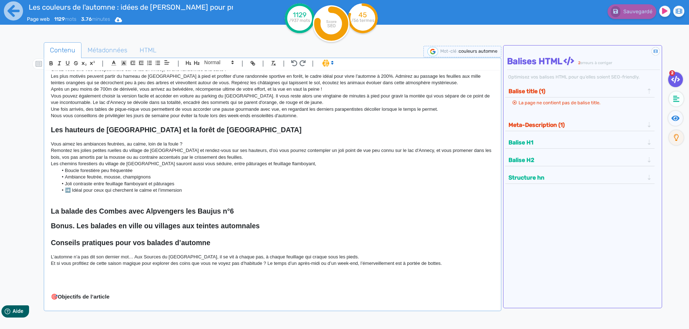
click at [242, 164] on p "Les chemins forestiers du village de [GEOGRAPHIC_DATA] sauront aussi vous sédui…" at bounding box center [272, 164] width 443 height 6
click at [298, 163] on p "Les chemins forestiers du village de [GEOGRAPHIC_DATA] sauront aussi vous sédui…" at bounding box center [272, 164] width 443 height 6
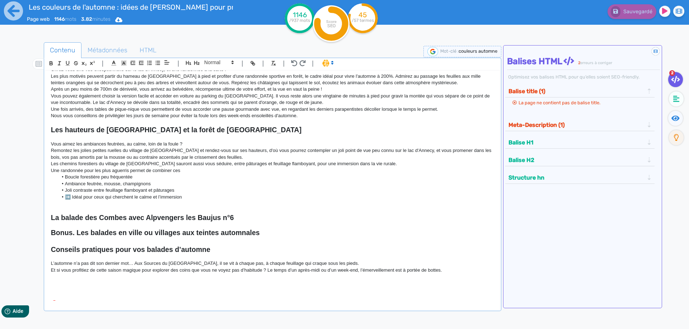
click at [204, 173] on p "Une randonnée pour les plus aguerris permet de combiner ces" at bounding box center [272, 171] width 443 height 6
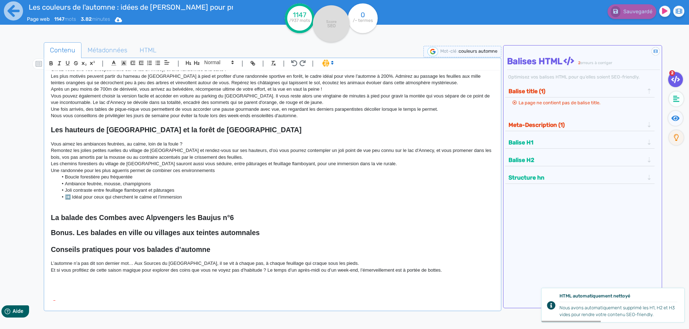
click at [84, 168] on p "Une randonnée pour les plus aguerris permet de combiner ces environnements" at bounding box center [272, 171] width 443 height 6
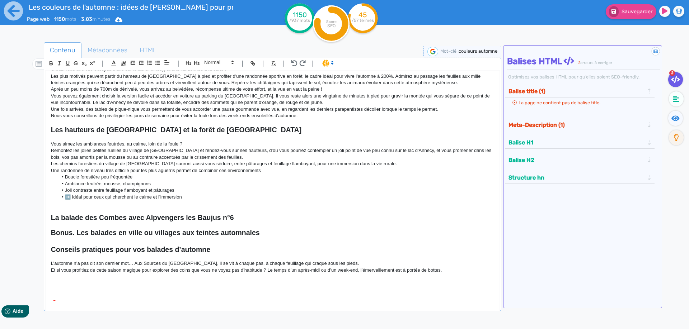
click at [276, 173] on p "Une randonnée de niveau très difficile pour les plus aguerris permet de combine…" at bounding box center [272, 171] width 443 height 6
click at [263, 174] on p "Une randonnée de niveau très difficile pour les plus aguerris permet de combine…" at bounding box center [272, 171] width 443 height 6
click at [258, 171] on p "Une randonnée de niveau très difficile pour les plus aguerris permet de combine…" at bounding box center [272, 171] width 443 height 6
click at [265, 171] on p "Une randonnée de niveau très difficile pour les plus aguerris permet de combine…" at bounding box center [272, 171] width 443 height 6
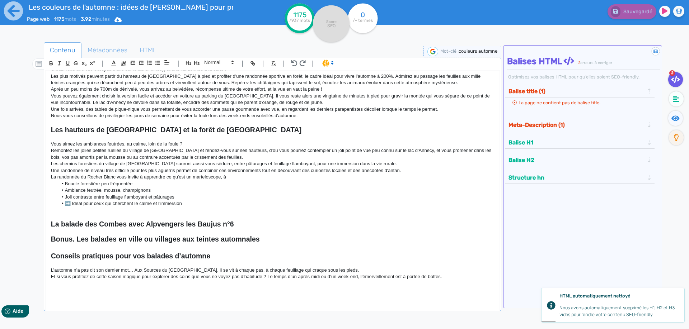
click at [246, 177] on p "La randonnée du Rocher Blanc vous invite à apprendre ce qu'est un marteloscope,…" at bounding box center [272, 177] width 443 height 6
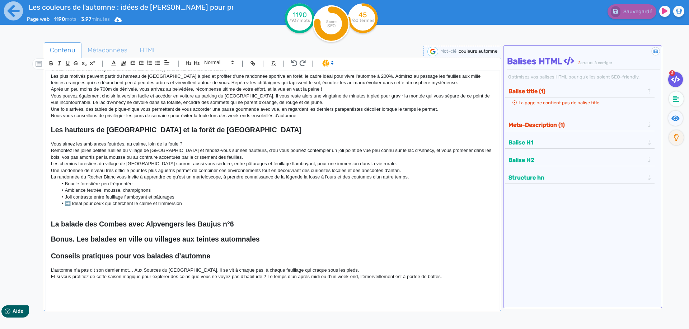
click at [301, 176] on p "La randonnée du Rocher Blanc vous invite à apprendre ce qu'est un marteloscope,…" at bounding box center [272, 177] width 443 height 6
click at [423, 177] on p "La randonnée du Rocher Blanc vous invite à apprendre ce qu'est un marteloscope,…" at bounding box center [272, 177] width 443 height 6
click at [422, 177] on p "La randonnée du Rocher Blanc vous invite à apprendre ce qu'est un marteloscope,…" at bounding box center [272, 177] width 443 height 6
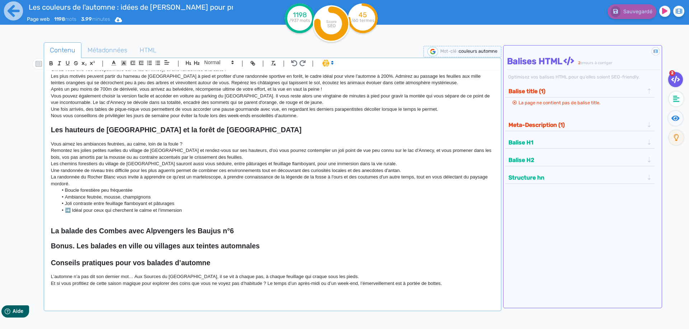
click at [118, 177] on p "La randonnée du Rocher Blanc vous invite à apprendre ce qu'est un marteloscope,…" at bounding box center [272, 180] width 443 height 13
click at [116, 178] on p "La randonnée du Rocher Blanc vous invite à apprendre ce qu'est un marteloscope,…" at bounding box center [272, 180] width 443 height 13
click at [212, 218] on p at bounding box center [272, 217] width 443 height 6
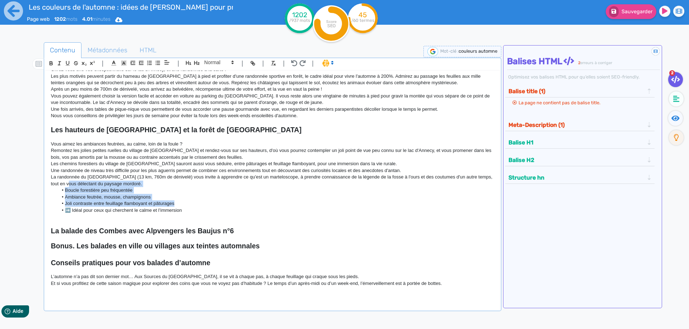
drag, startPoint x: 197, startPoint y: 207, endPoint x: 64, endPoint y: 186, distance: 134.8
click at [64, 186] on div "Les couleurs de l'automne : idées de [PERSON_NAME] pour profiter de l'été indie…" at bounding box center [273, 186] width 454 height 231
click at [188, 211] on li "➡️ Idéal pour ceux qui cherchent le calme et l’immersion" at bounding box center [276, 210] width 436 height 6
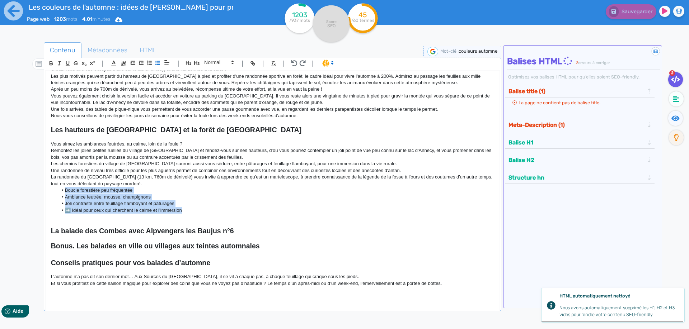
drag, startPoint x: 205, startPoint y: 214, endPoint x: 52, endPoint y: 192, distance: 154.4
click at [52, 192] on ul "Boucle forestière peu fréquentée Ambiance feutrée, mousse, champignons Joli con…" at bounding box center [272, 200] width 443 height 27
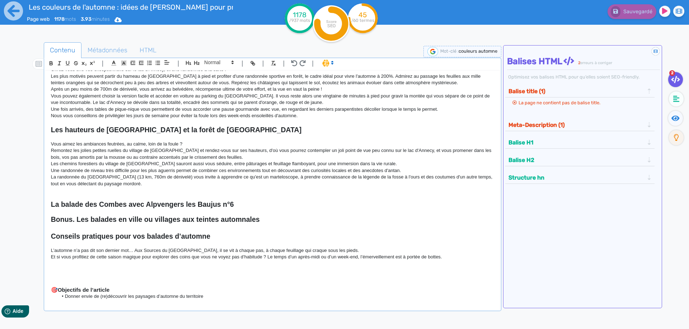
click at [144, 193] on p at bounding box center [272, 190] width 443 height 6
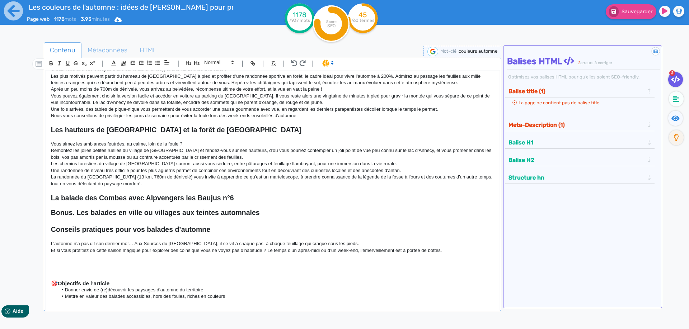
click at [253, 203] on p at bounding box center [272, 205] width 443 height 6
